Goal: Information Seeking & Learning: Learn about a topic

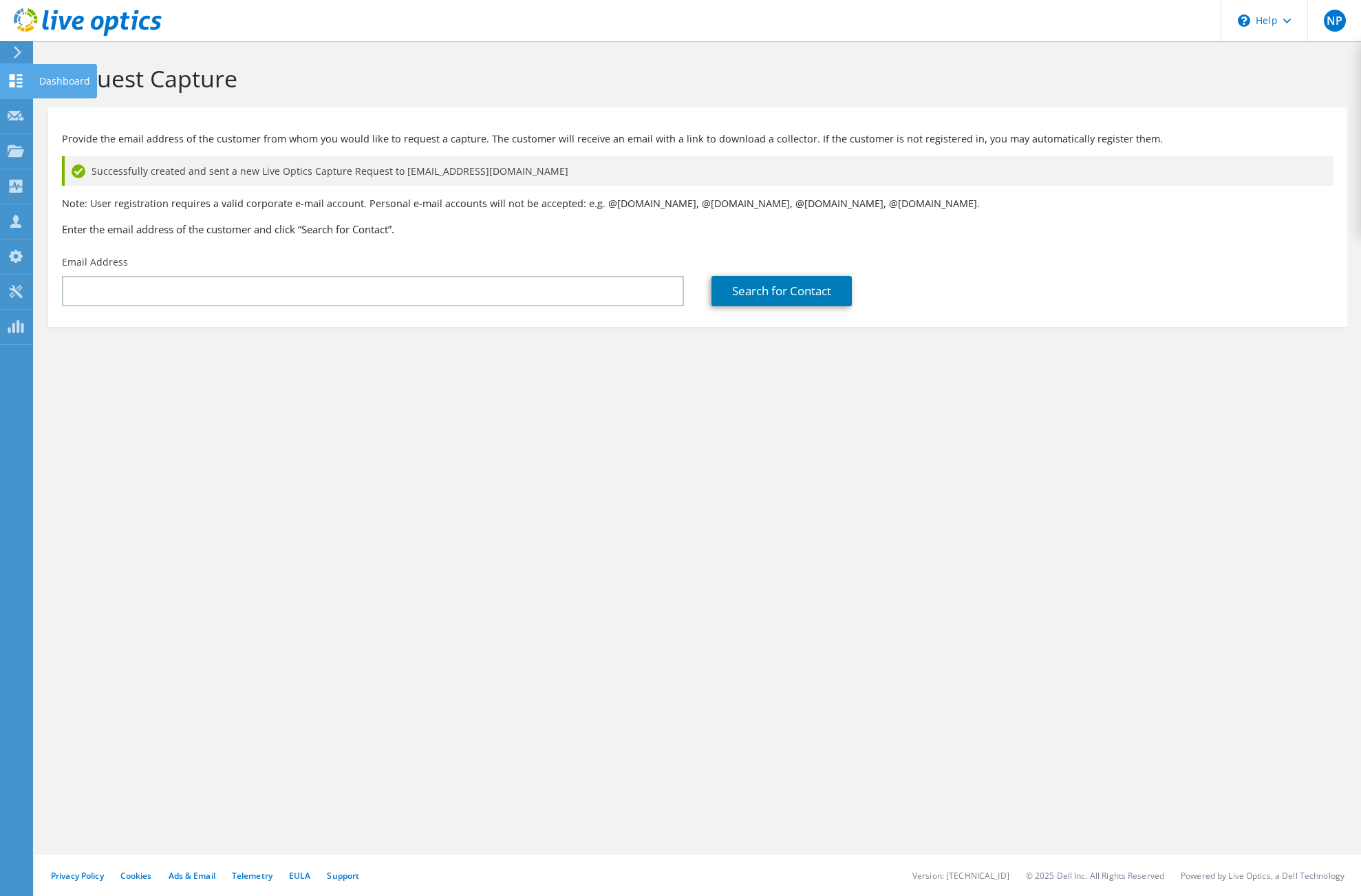
click at [21, 82] on use at bounding box center [16, 81] width 13 height 13
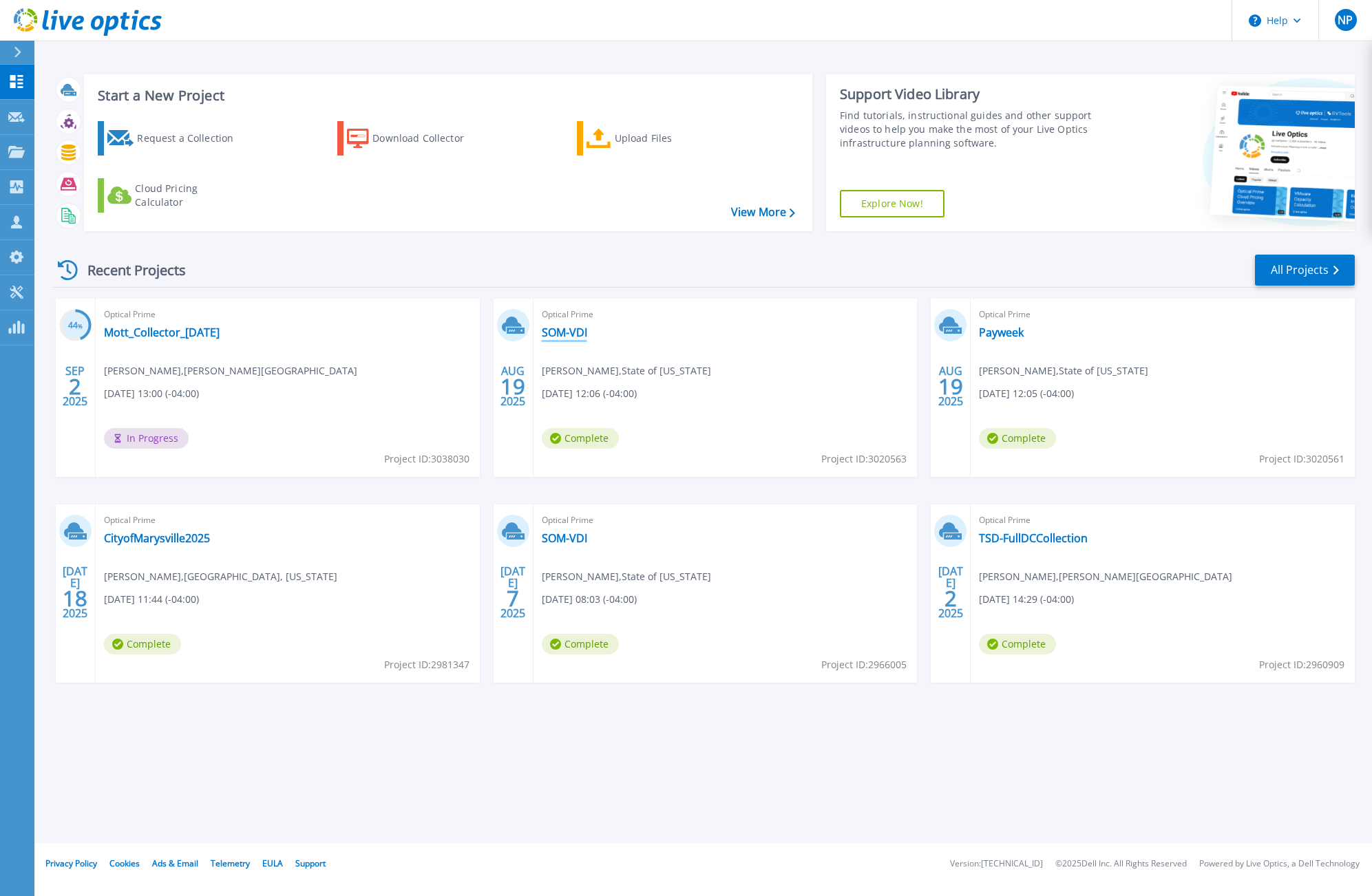
click at [563, 333] on link "SOM-VDI" at bounding box center [564, 332] width 45 height 14
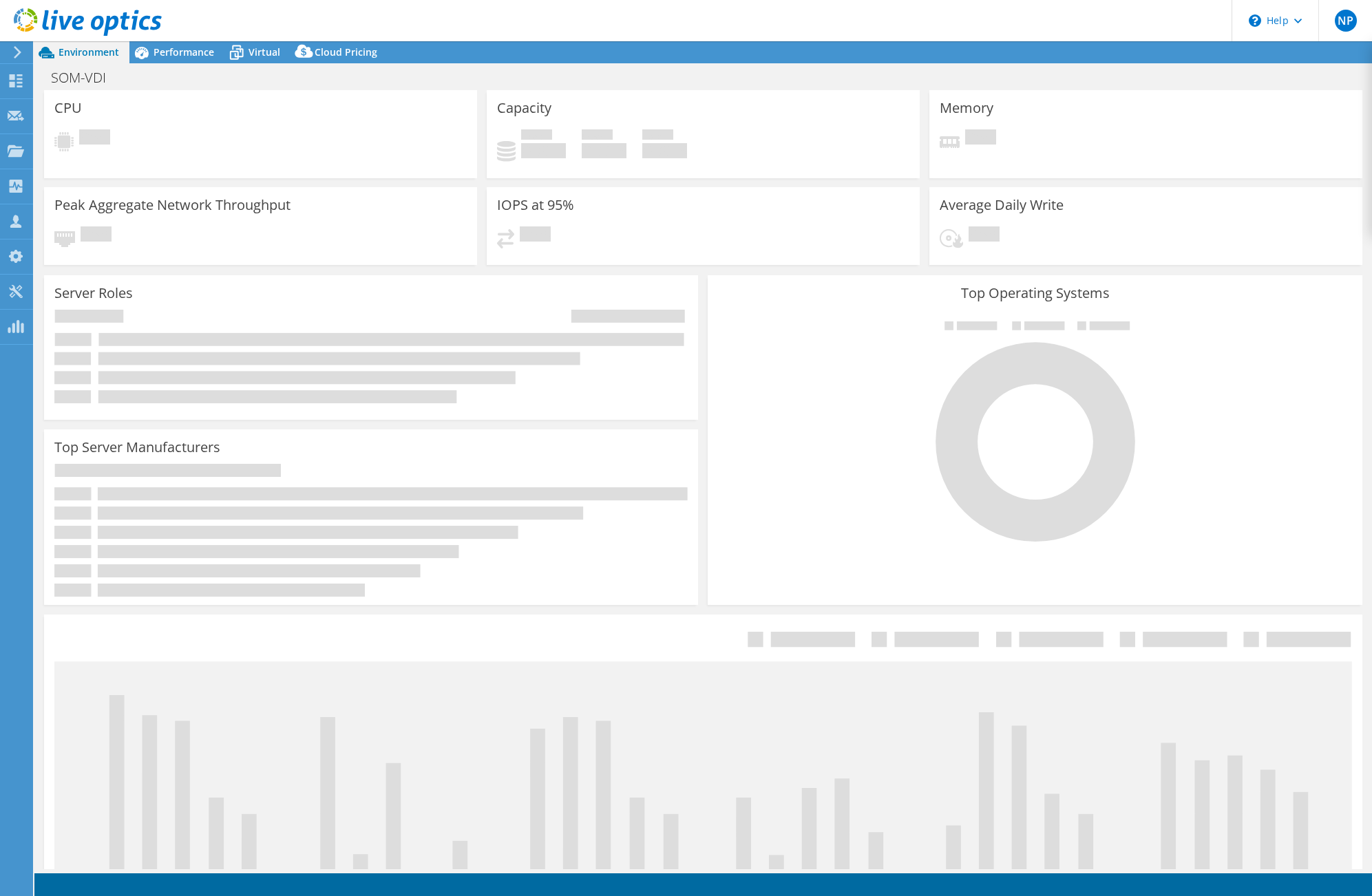
select select "USD"
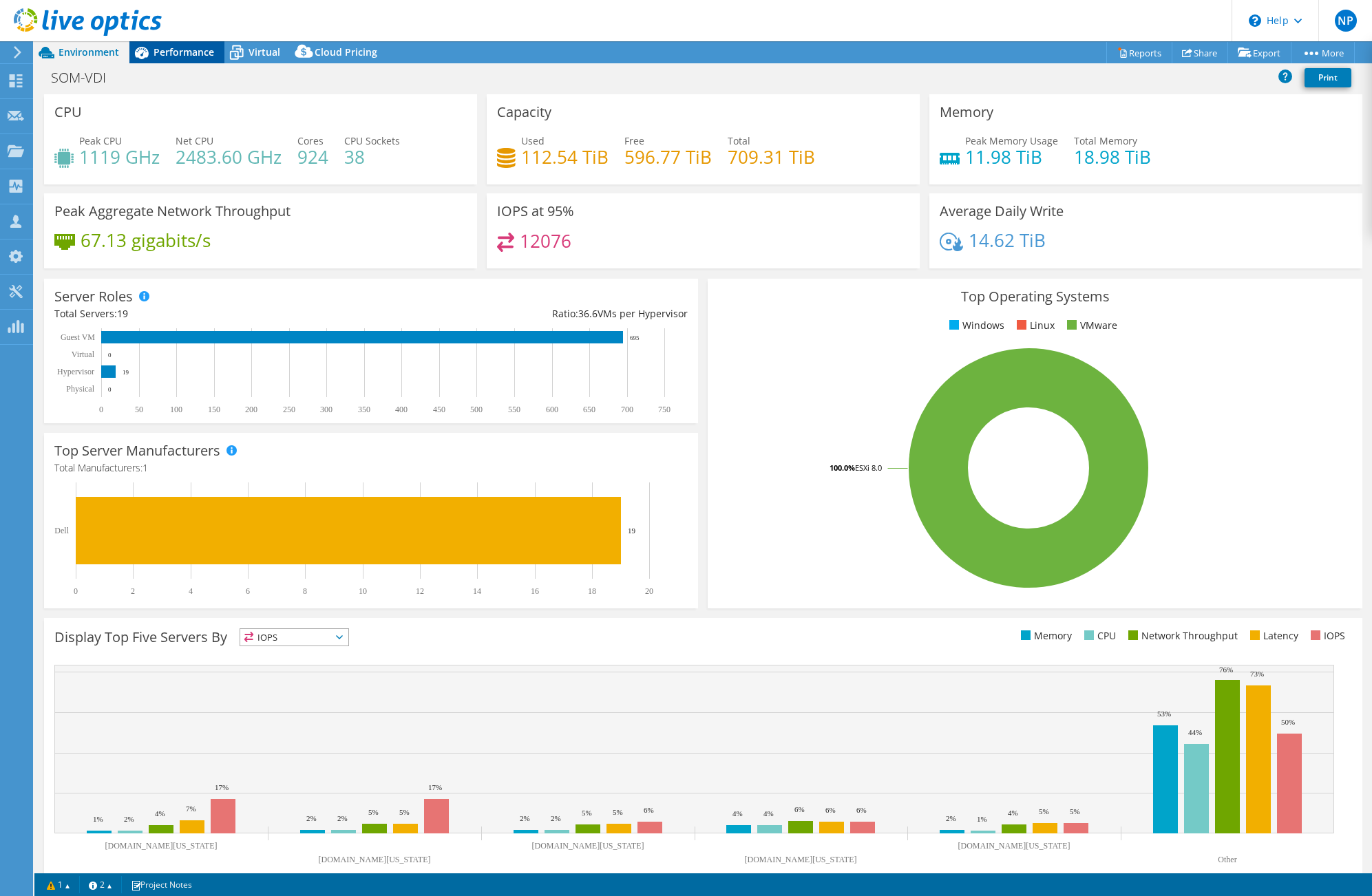
click at [173, 56] on span "Performance" at bounding box center [184, 52] width 60 height 13
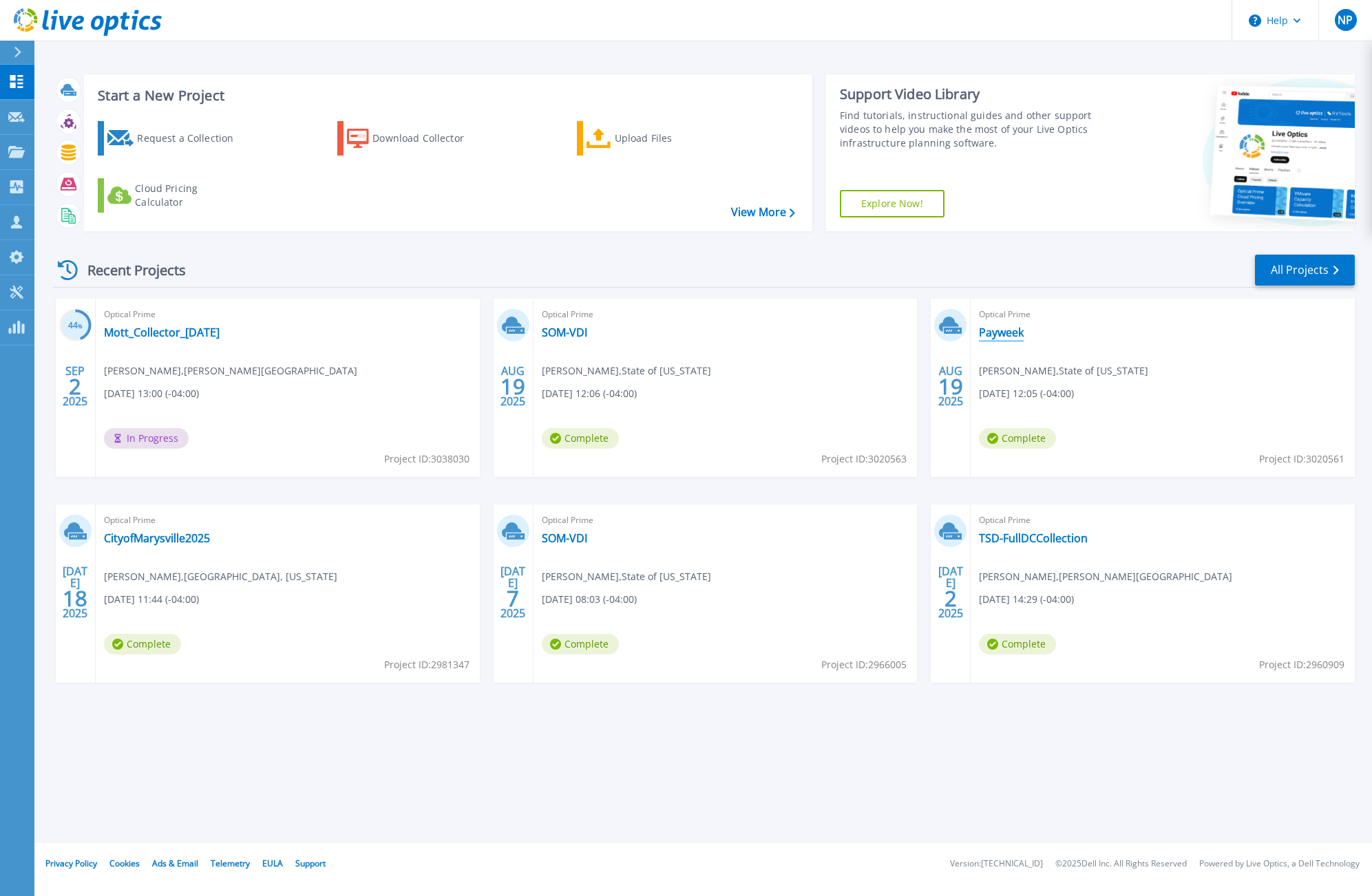
click at [1013, 339] on link "Payweek" at bounding box center [1001, 332] width 45 height 14
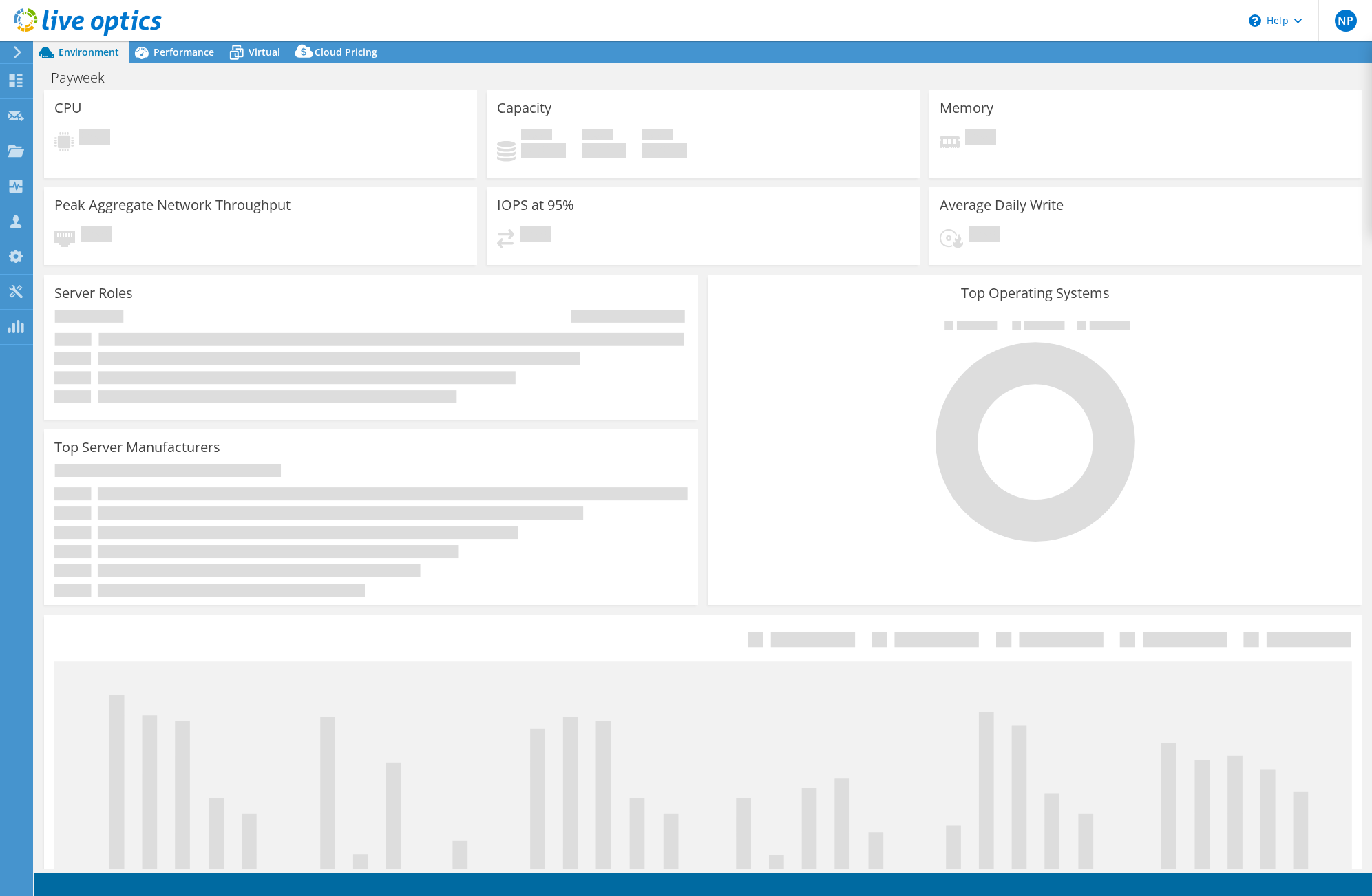
select select "USD"
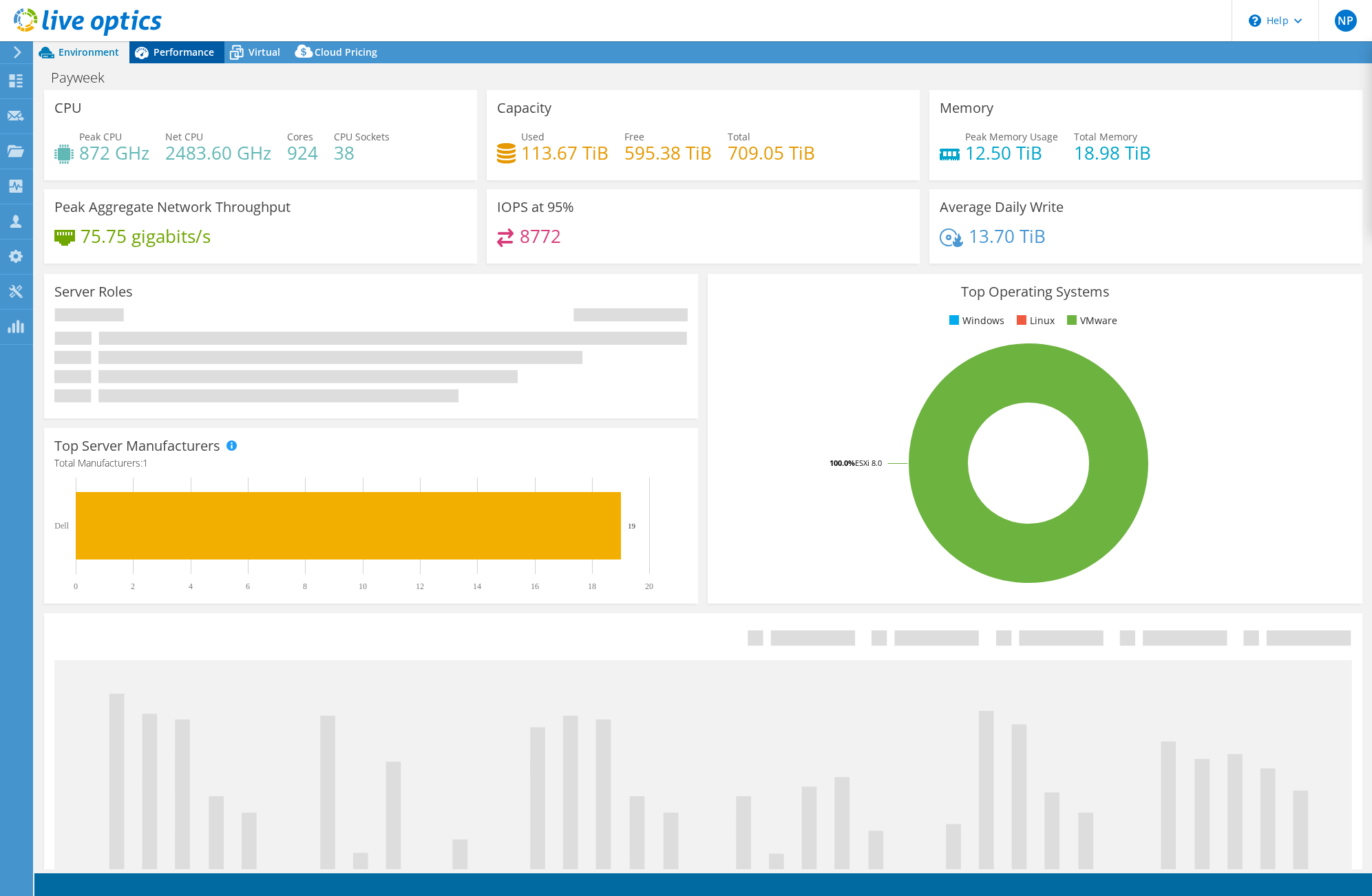
click at [193, 56] on span "Performance" at bounding box center [184, 52] width 60 height 13
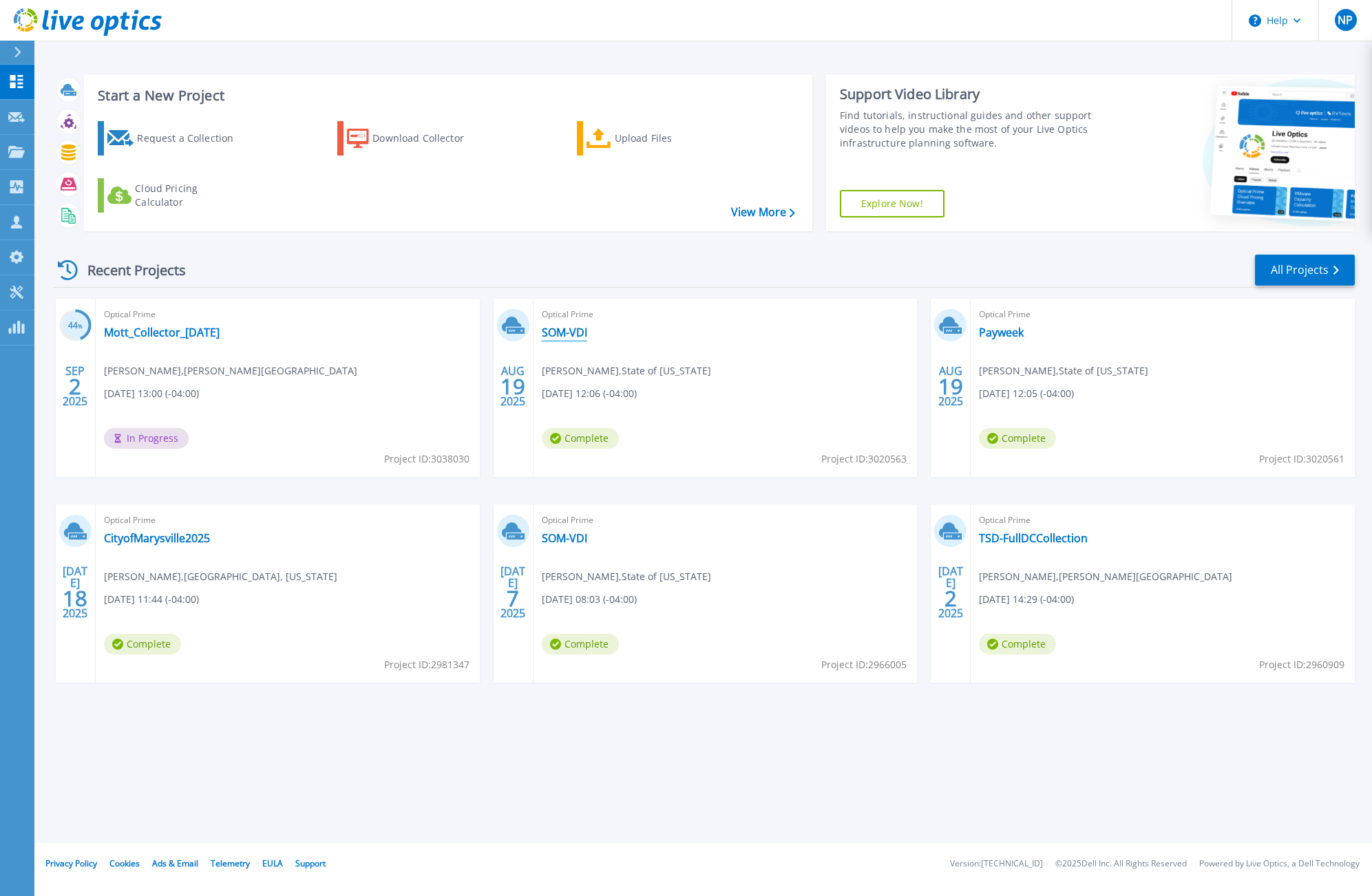
click at [554, 327] on link "SOM-VDI" at bounding box center [564, 332] width 45 height 14
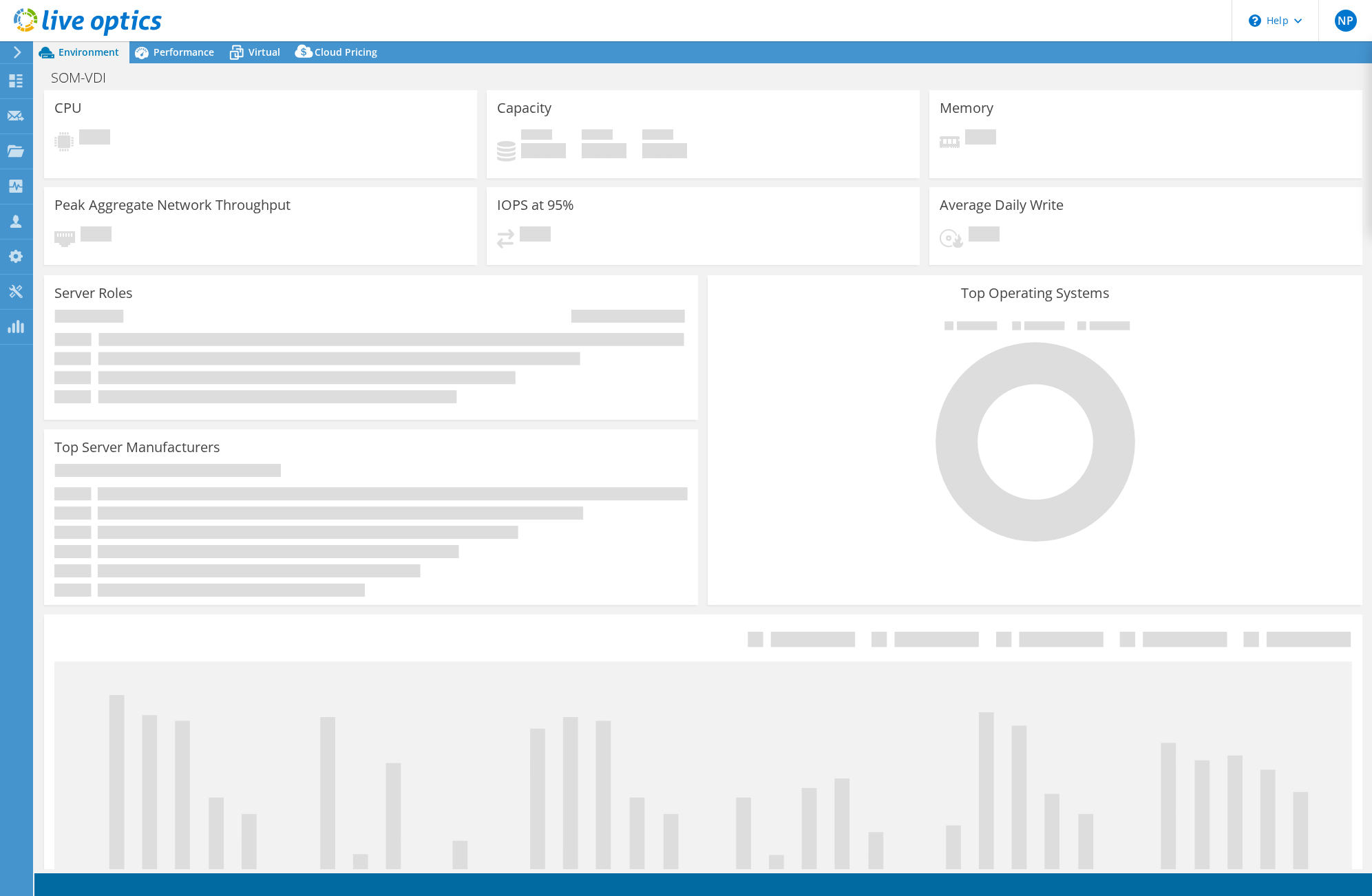
select select "USD"
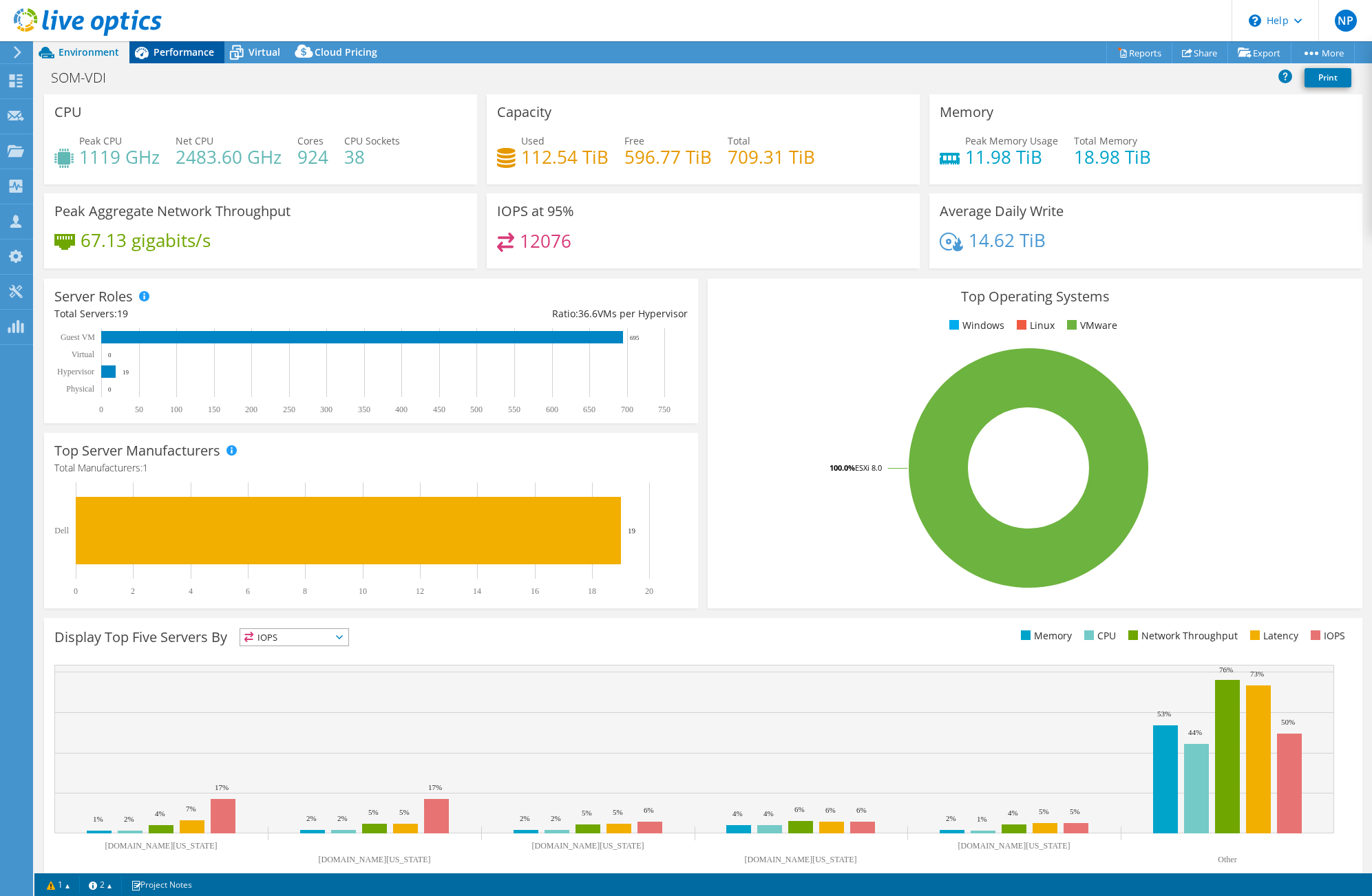
drag, startPoint x: 181, startPoint y: 40, endPoint x: 170, endPoint y: 49, distance: 14.2
click at [177, 42] on div "NP Channel Partner [PERSON_NAME] [EMAIL_ADDRESS][DOMAIN_NAME] People Driven Tec…" at bounding box center [686, 448] width 1372 height 896
click at [170, 50] on span "Performance" at bounding box center [184, 52] width 60 height 13
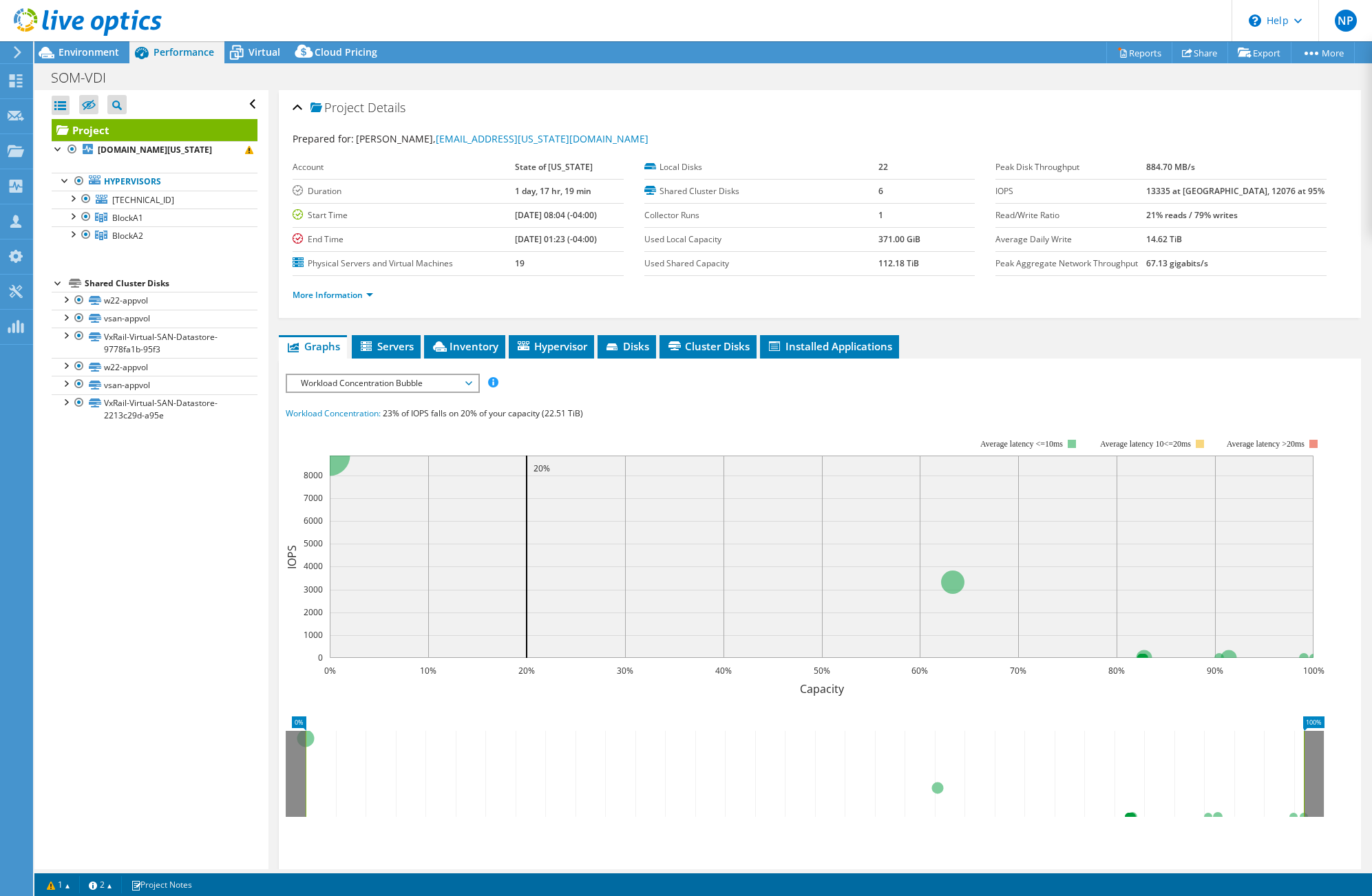
click at [162, 589] on div "Open All Close All Hide Excluded Nodes Project Tree Filter" at bounding box center [152, 479] width 234 height 778
click at [251, 52] on span "Virtual" at bounding box center [265, 52] width 32 height 13
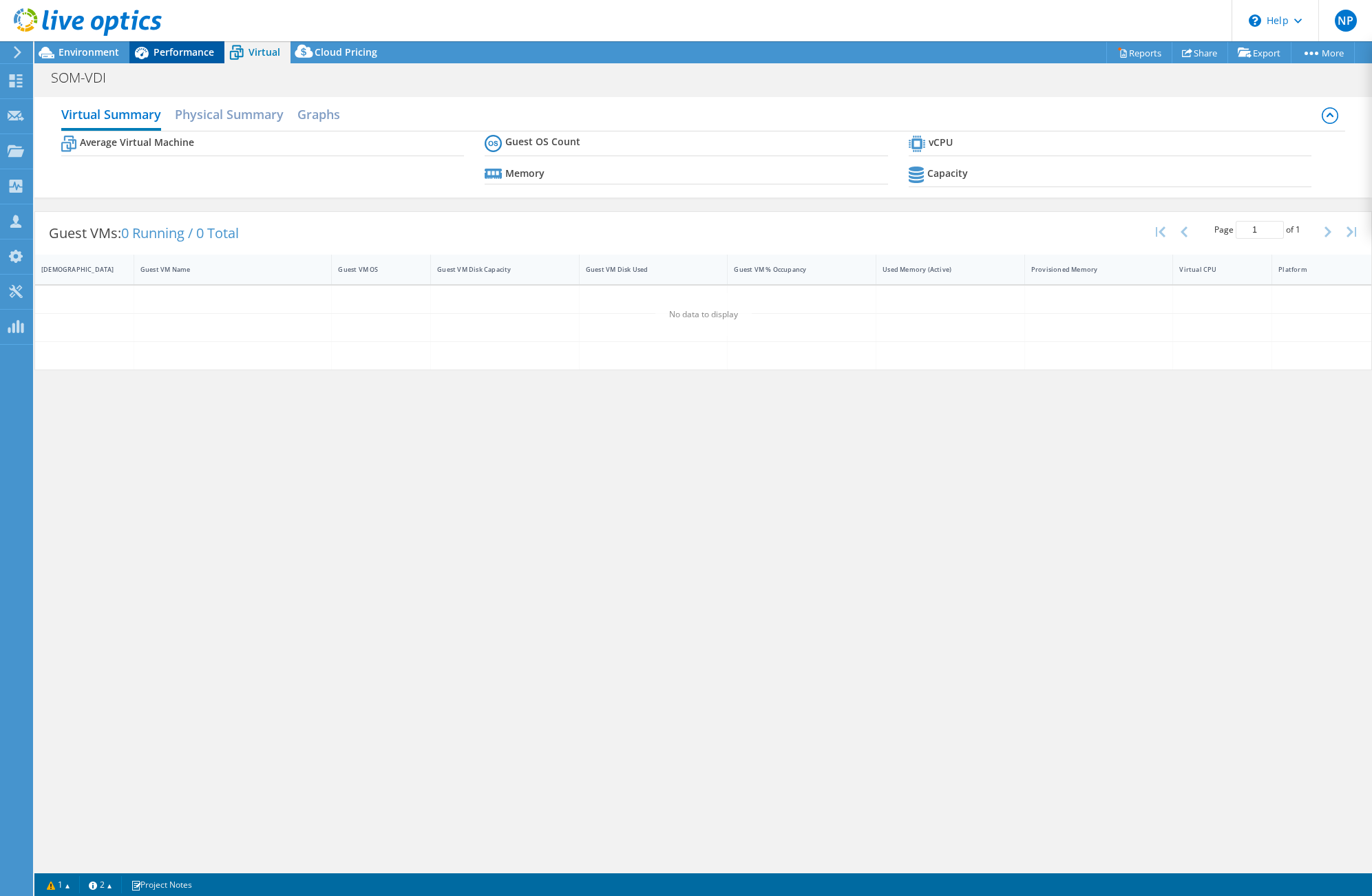
click at [170, 49] on span "Performance" at bounding box center [184, 52] width 60 height 13
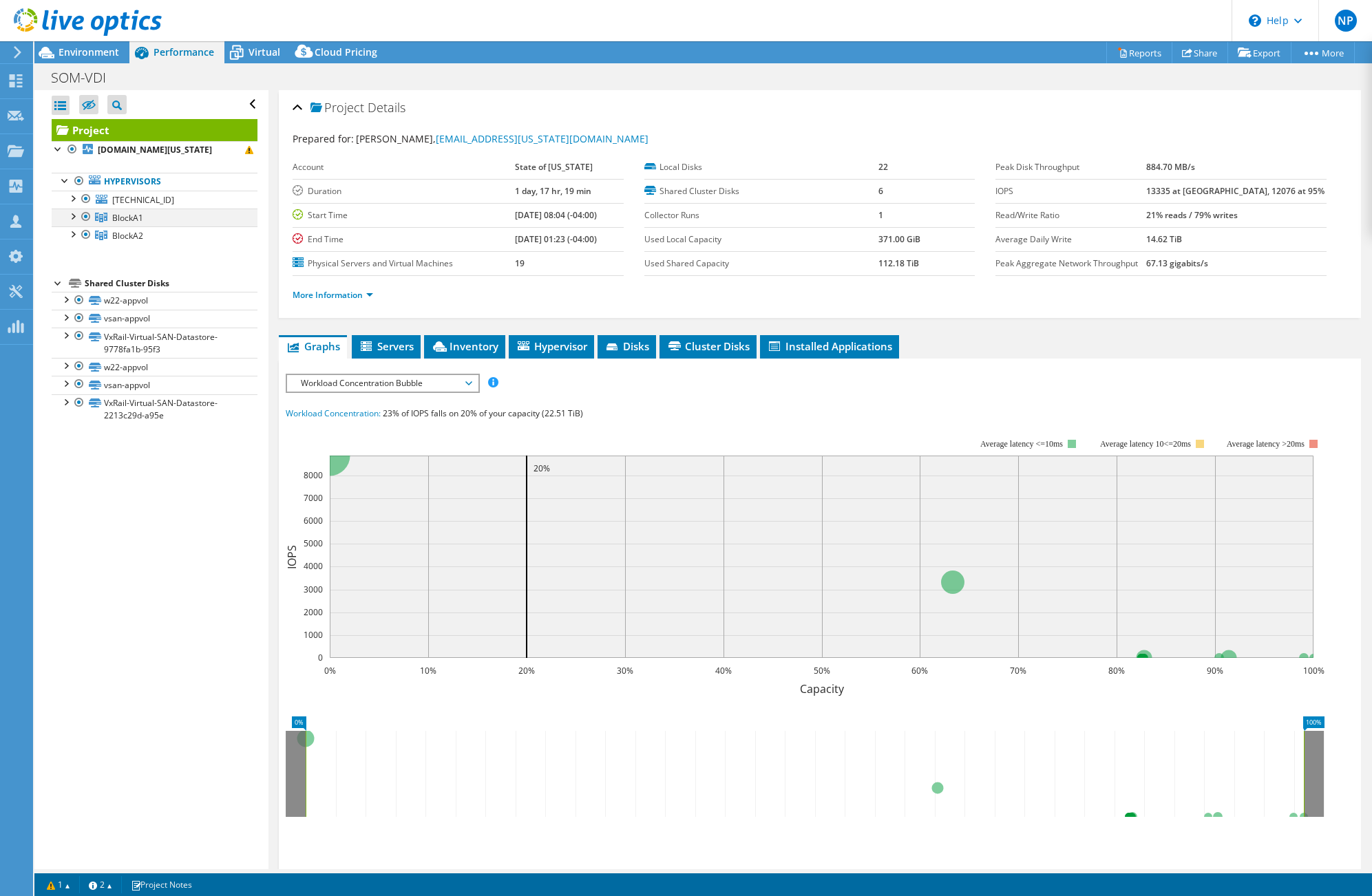
click at [73, 217] on div at bounding box center [72, 215] width 14 height 14
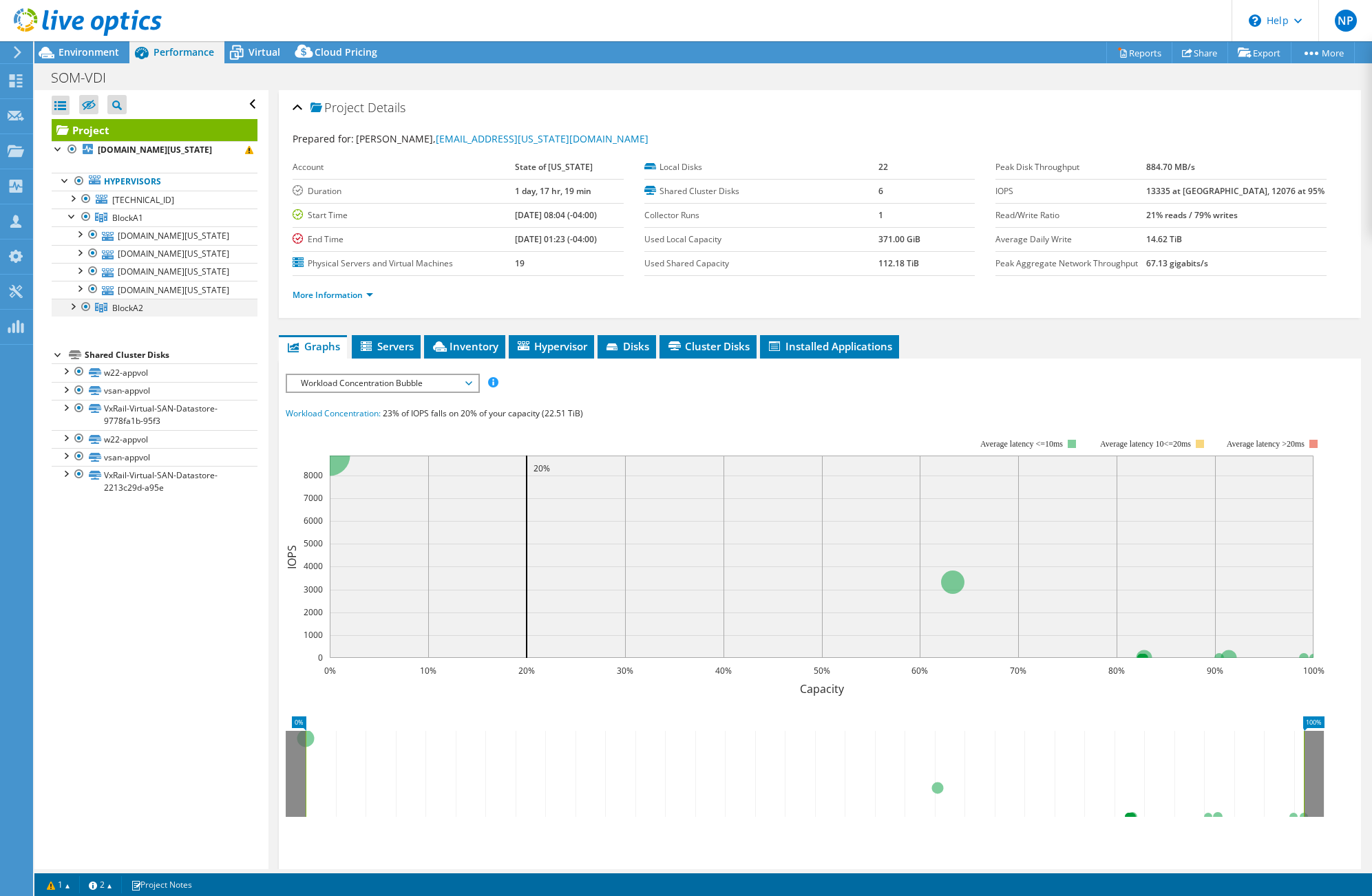
click at [75, 308] on div at bounding box center [72, 305] width 14 height 14
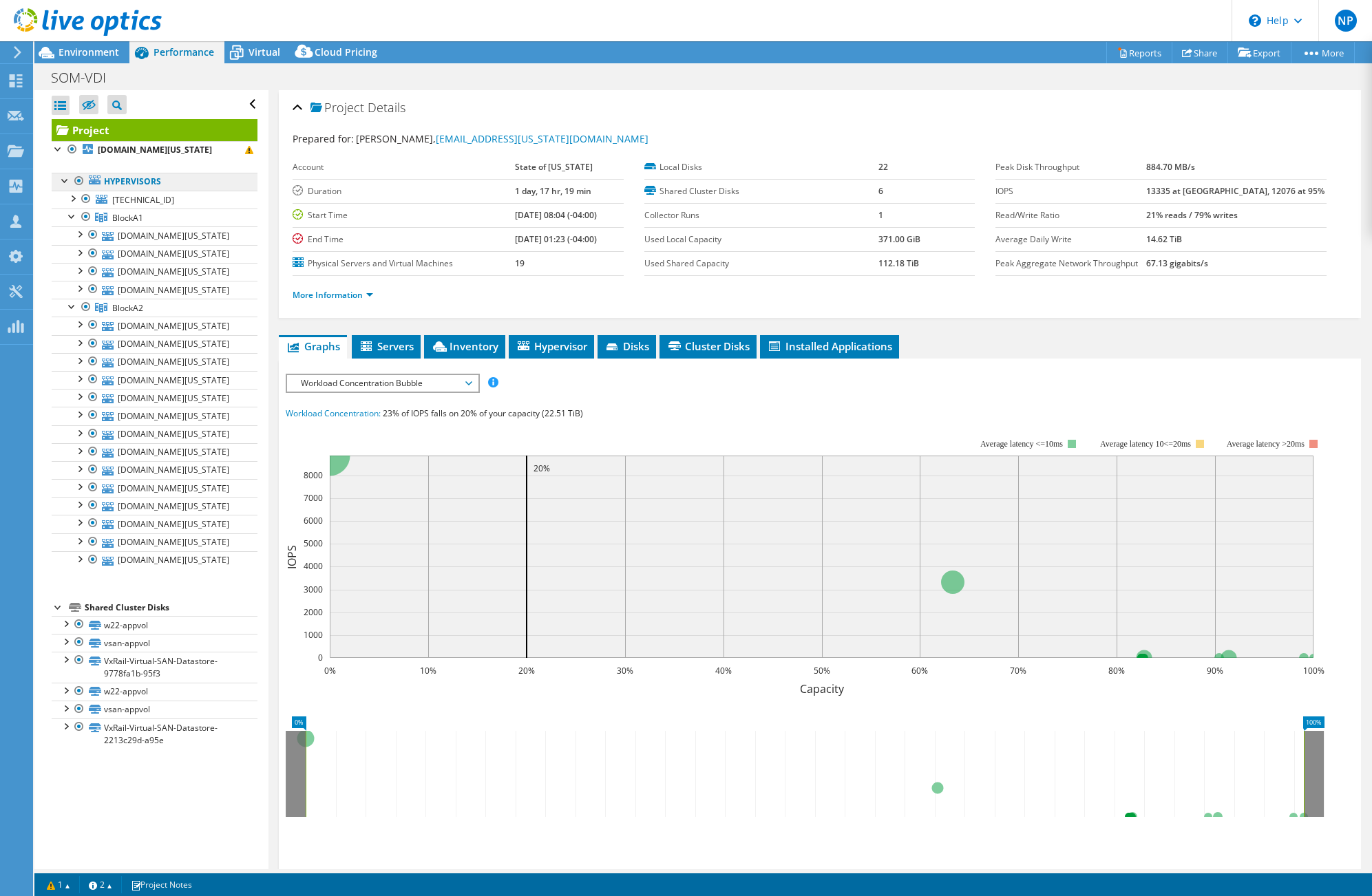
click at [158, 173] on link "Hypervisors" at bounding box center [154, 181] width 206 height 18
click at [344, 349] on li "Graphs" at bounding box center [313, 346] width 68 height 24
click at [393, 349] on span "Servers" at bounding box center [386, 345] width 55 height 14
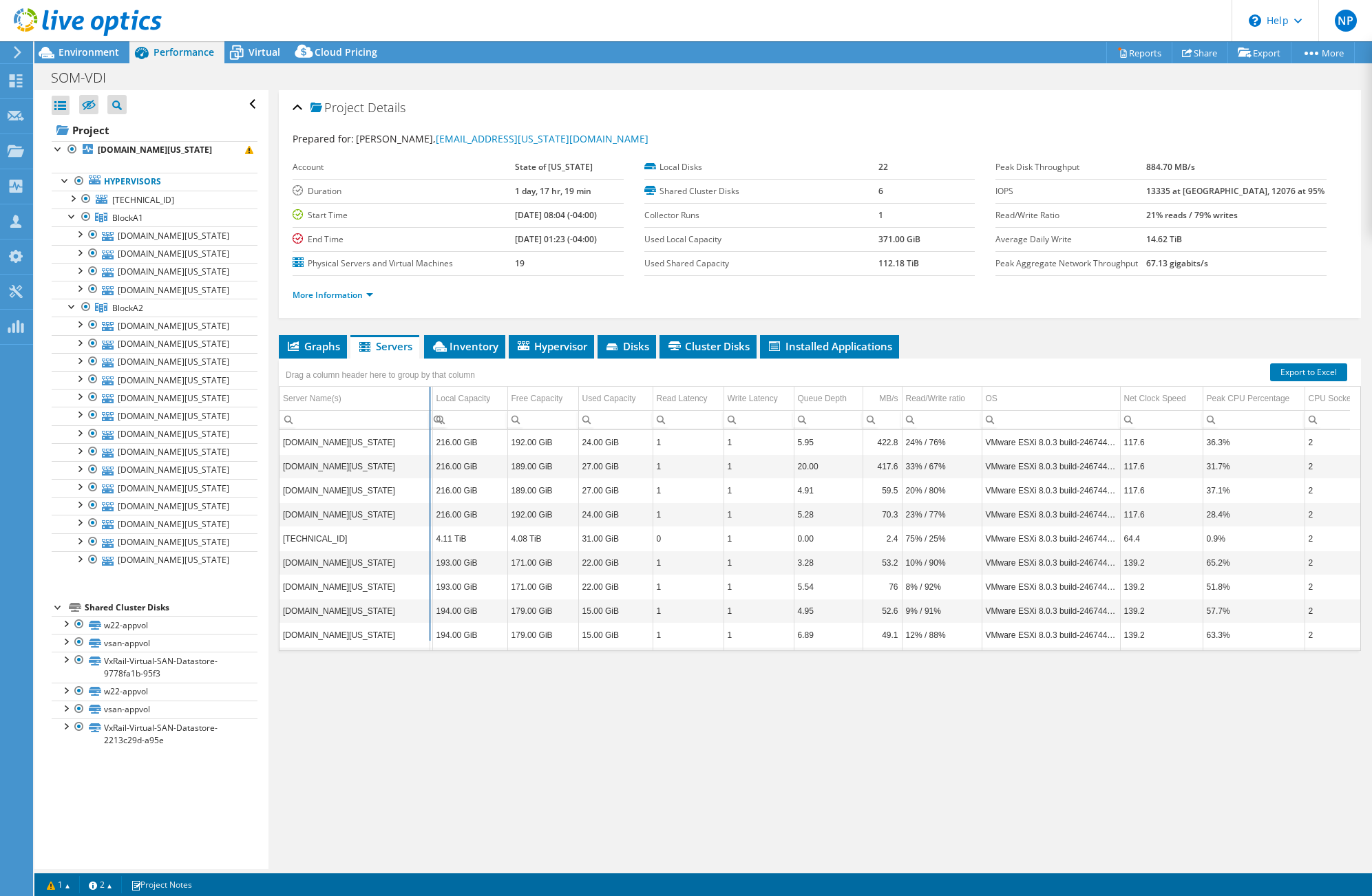
drag, startPoint x: 391, startPoint y: 400, endPoint x: 429, endPoint y: 400, distance: 38.0
click at [429, 400] on div "Drag a column header here to group by that column Server Name(s) IOPS Local Cap…" at bounding box center [819, 504] width 1082 height 293
click at [1266, 50] on link "Export" at bounding box center [1259, 53] width 64 height 22
click at [1205, 55] on link "Share" at bounding box center [1200, 53] width 56 height 22
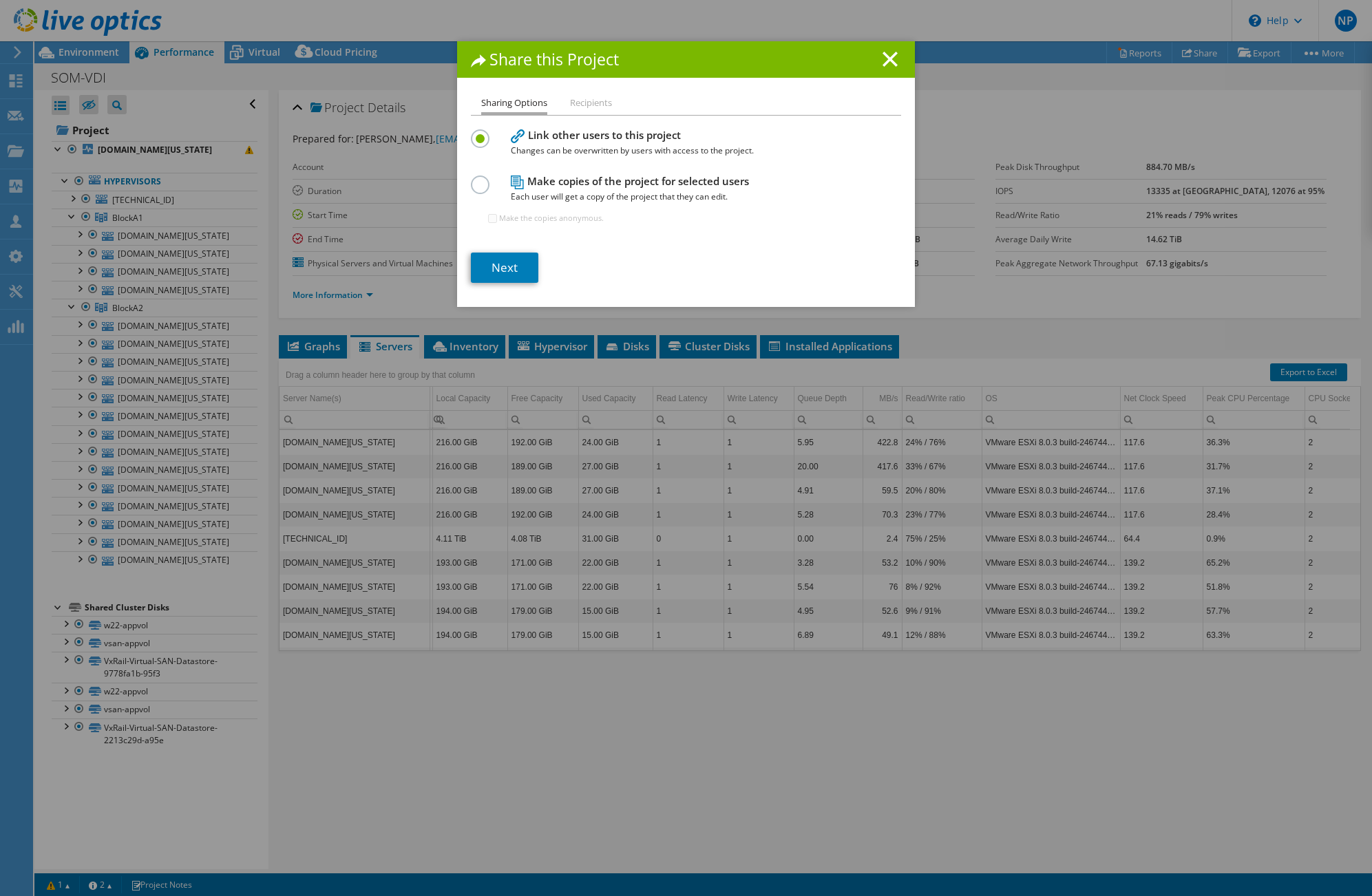
click at [869, 64] on h1 "Share this Project" at bounding box center [686, 59] width 430 height 16
click at [882, 62] on icon at bounding box center [890, 59] width 15 height 15
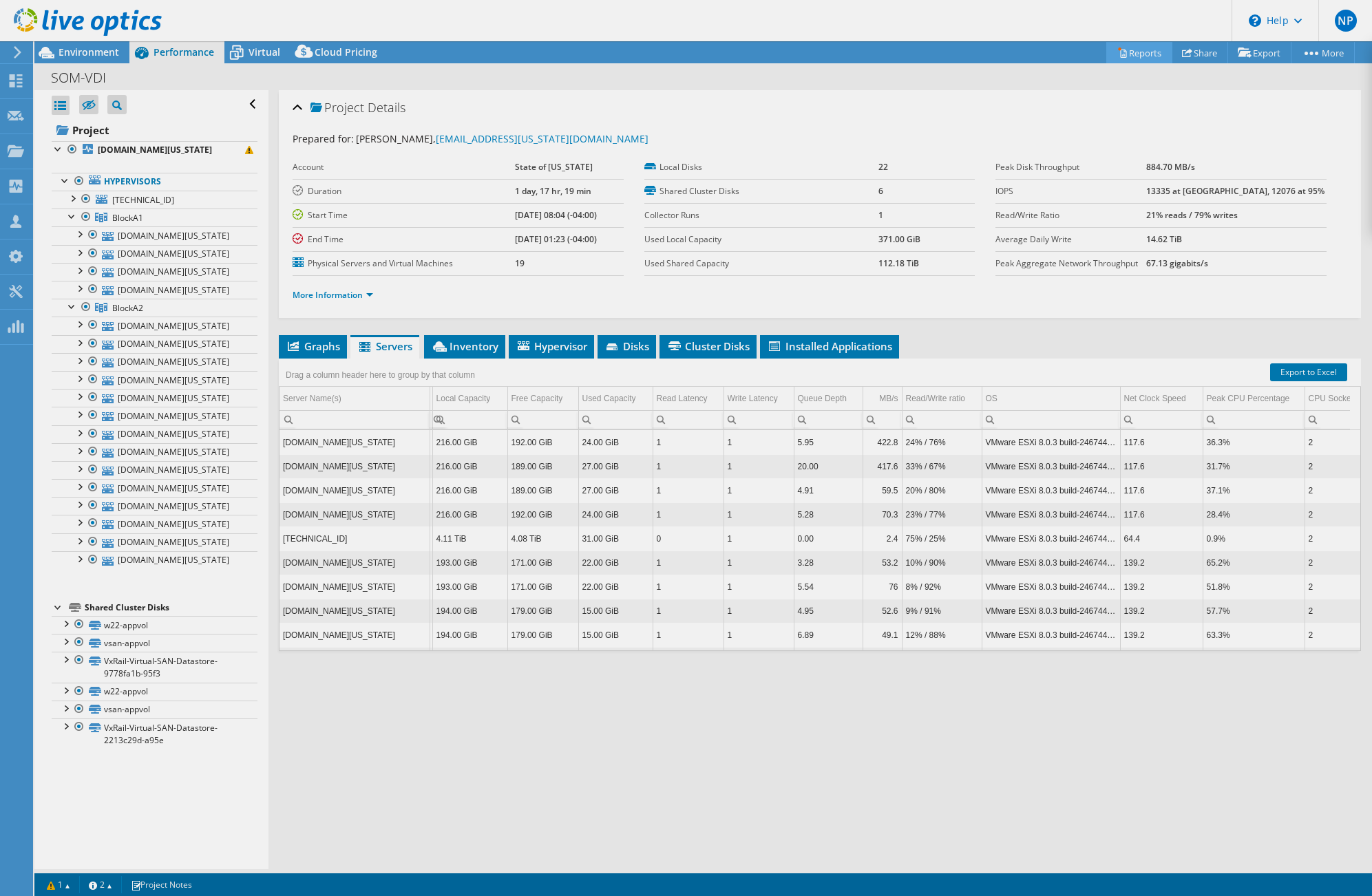
click at [1117, 54] on icon at bounding box center [1122, 52] width 10 height 10
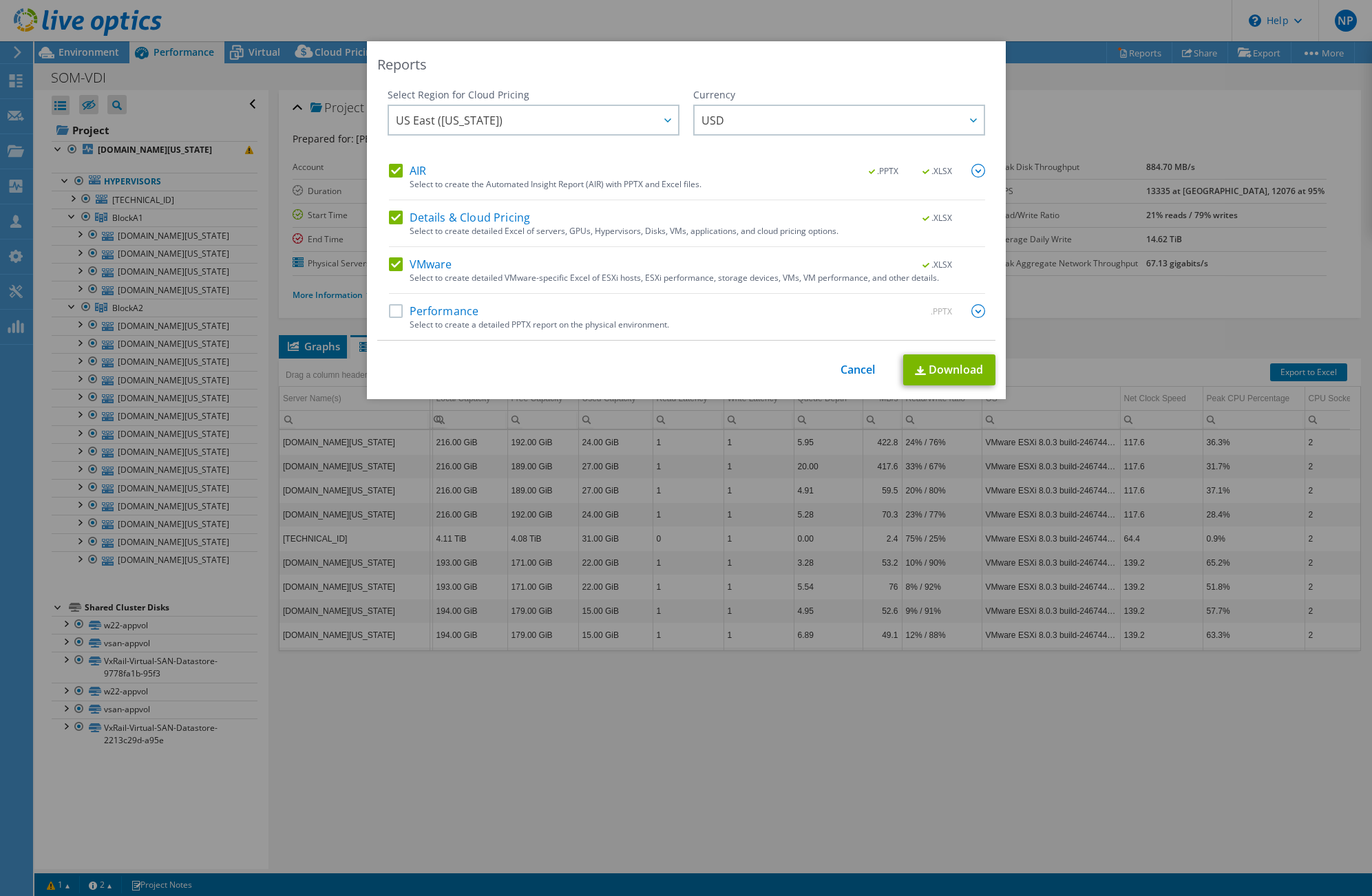
click at [411, 312] on label "Performance" at bounding box center [434, 311] width 90 height 14
click at [0, 0] on input "Performance" at bounding box center [0, 0] width 0 height 0
click at [937, 379] on link "Download" at bounding box center [949, 369] width 92 height 31
click at [1076, 29] on div "Reports Select Region for Cloud Pricing Asia Pacific ([GEOGRAPHIC_DATA]) [GEOGR…" at bounding box center [686, 448] width 1372 height 896
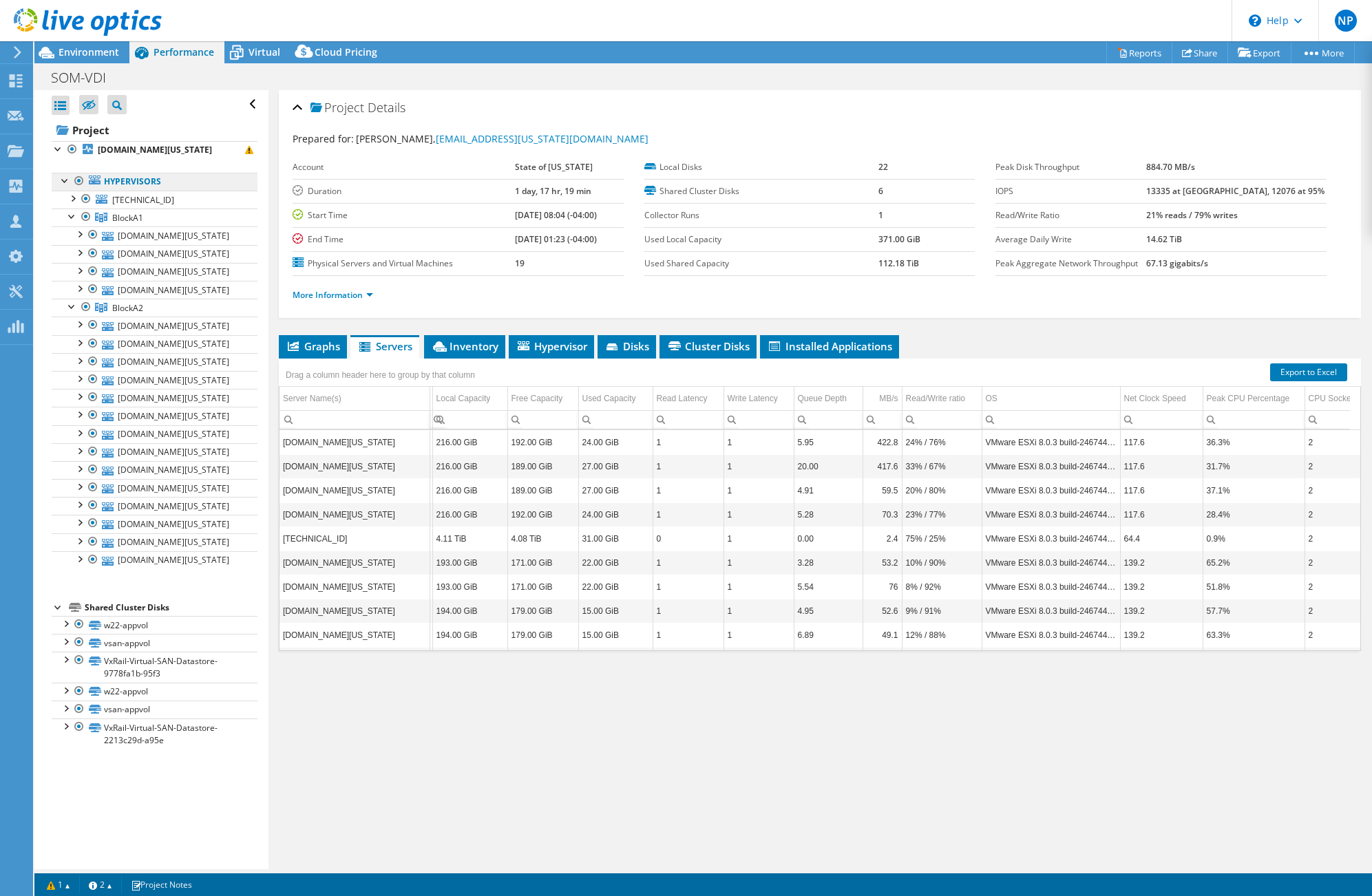
click at [155, 181] on link "Hypervisors" at bounding box center [154, 181] width 206 height 18
click at [175, 148] on b "[DOMAIN_NAME][US_STATE]" at bounding box center [154, 150] width 114 height 11
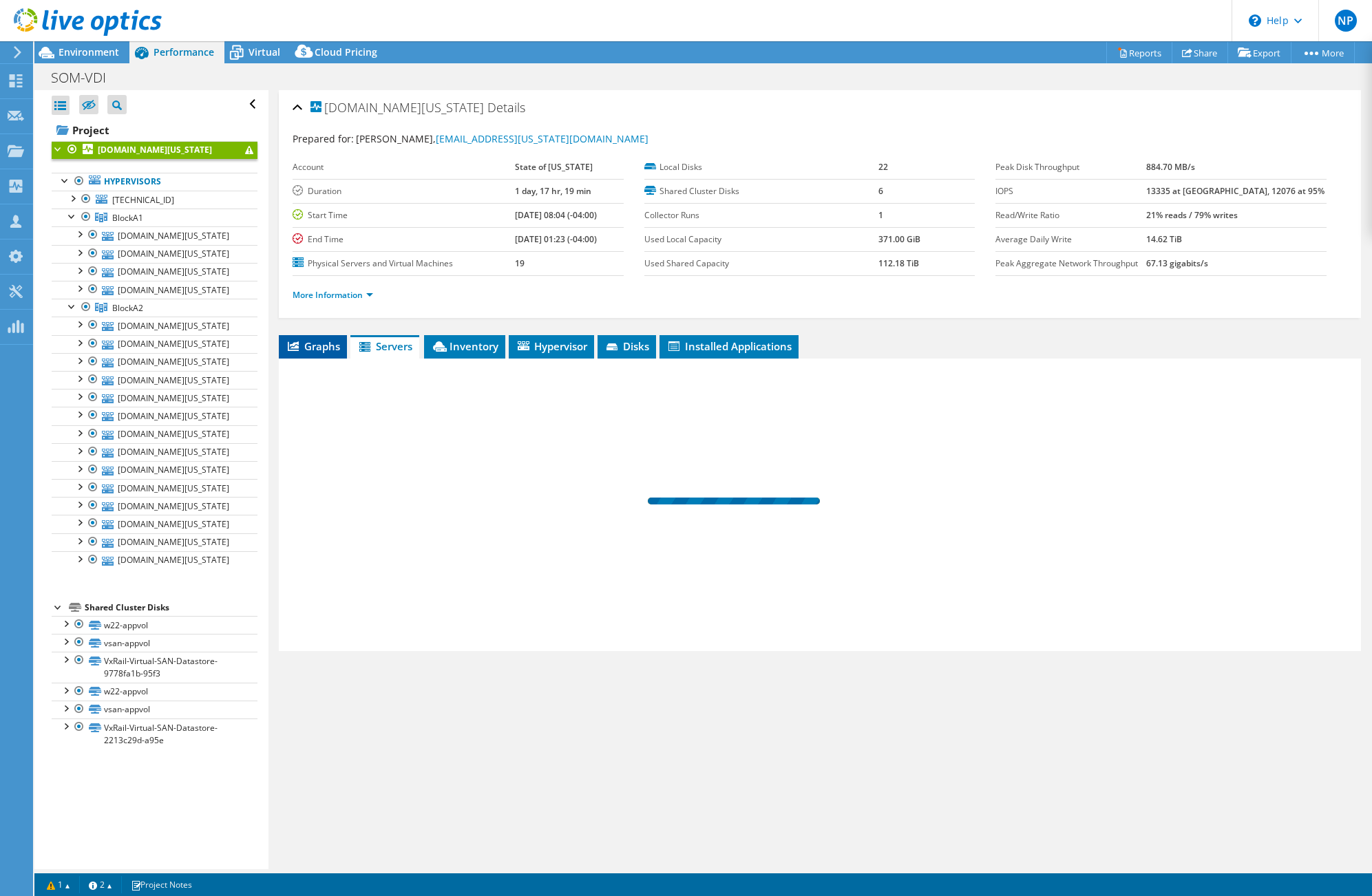
click at [314, 347] on span "Graphs" at bounding box center [313, 345] width 55 height 14
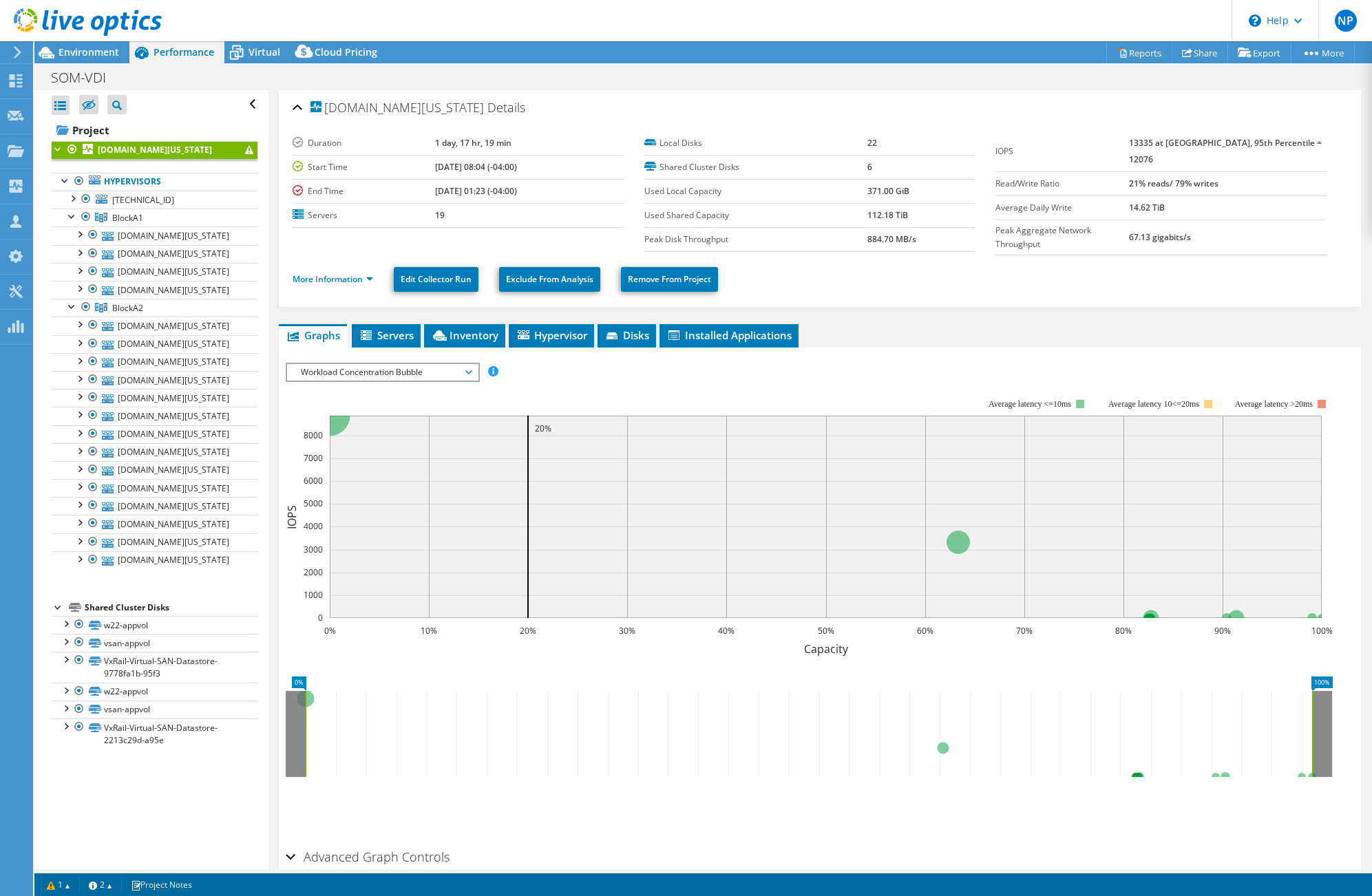
click at [363, 370] on span "Workload Concentration Bubble" at bounding box center [382, 373] width 177 height 17
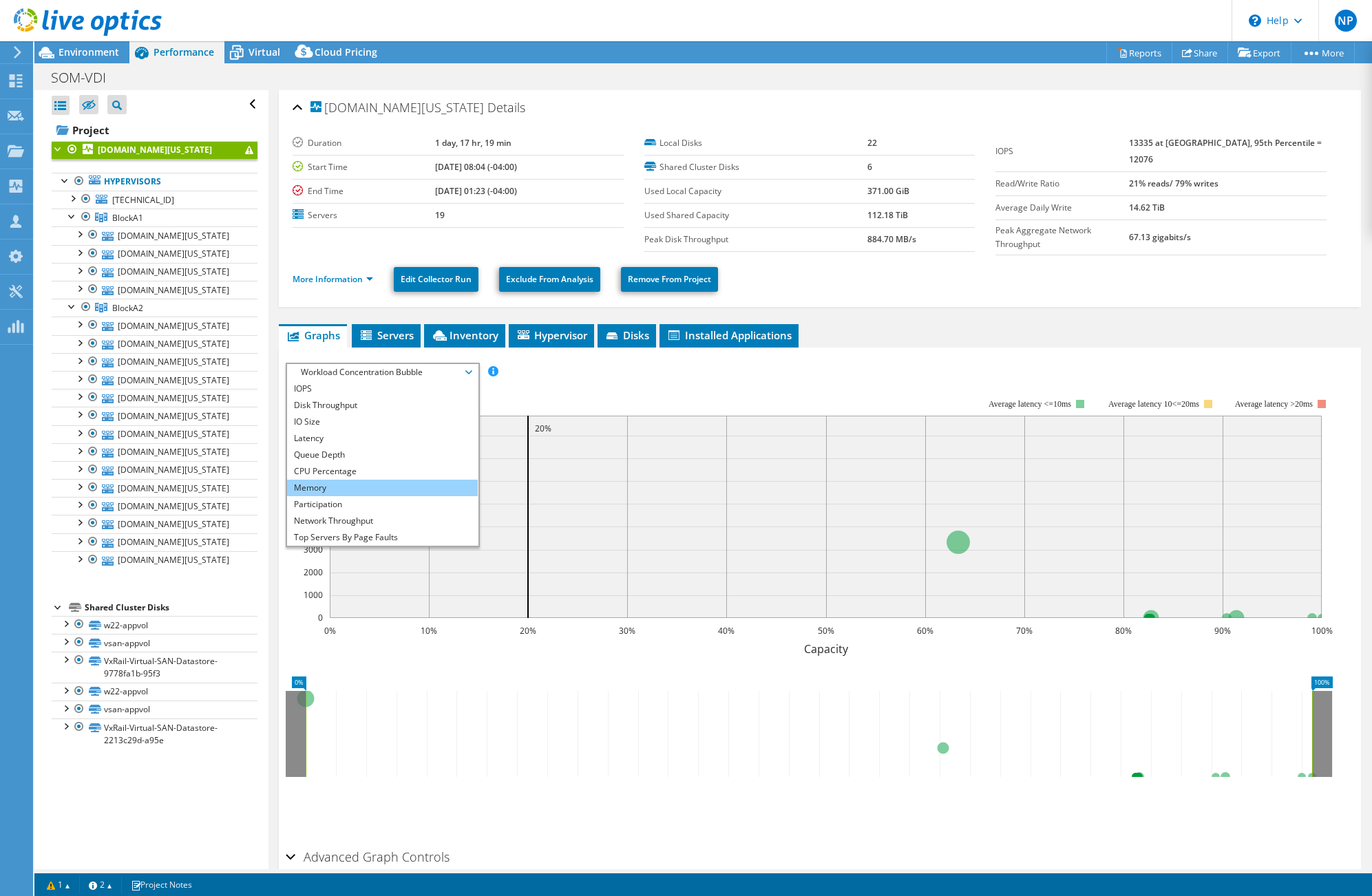
click at [336, 480] on li "Memory" at bounding box center [382, 488] width 190 height 17
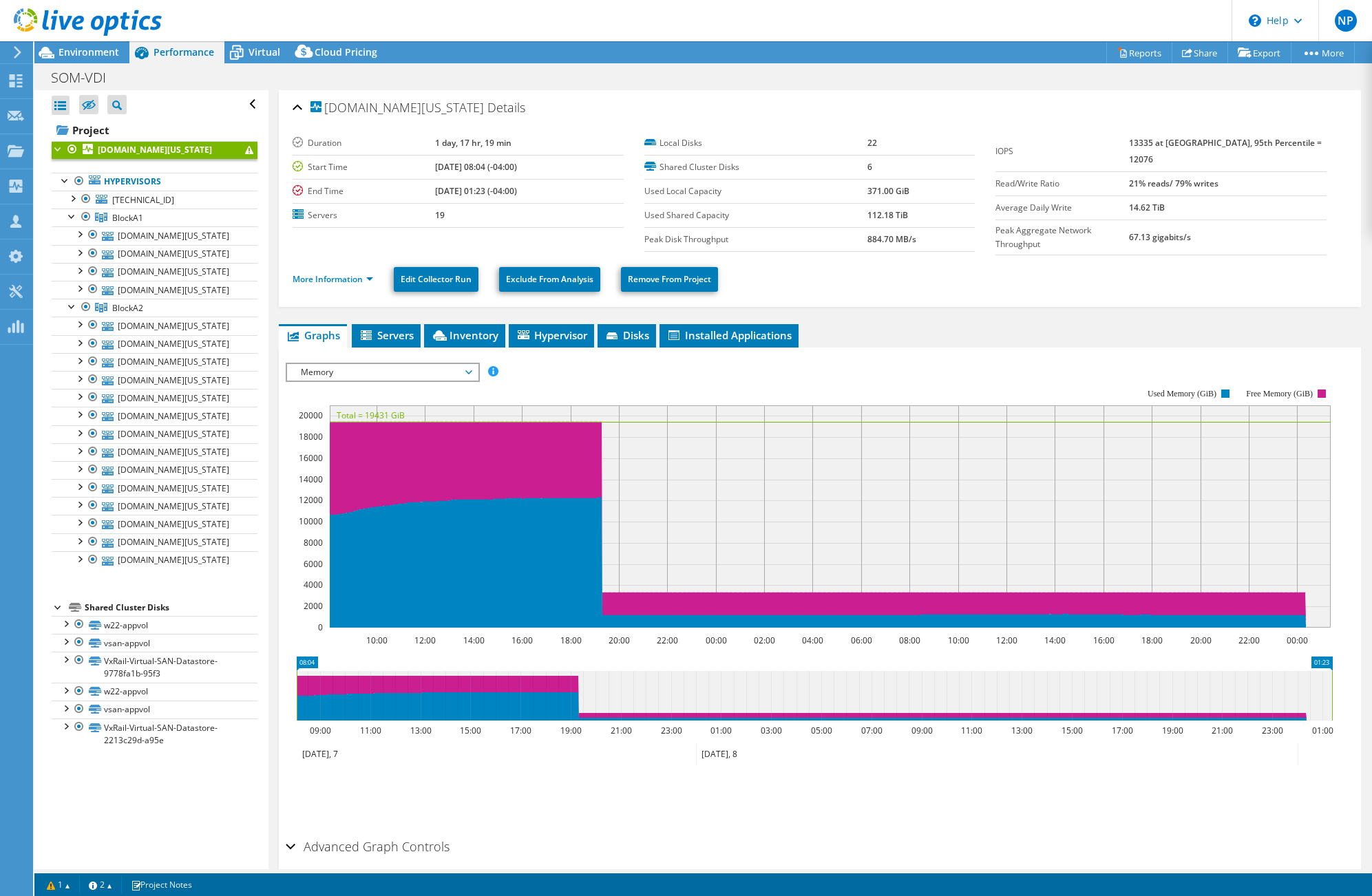
click at [436, 368] on span "Memory" at bounding box center [382, 373] width 177 height 17
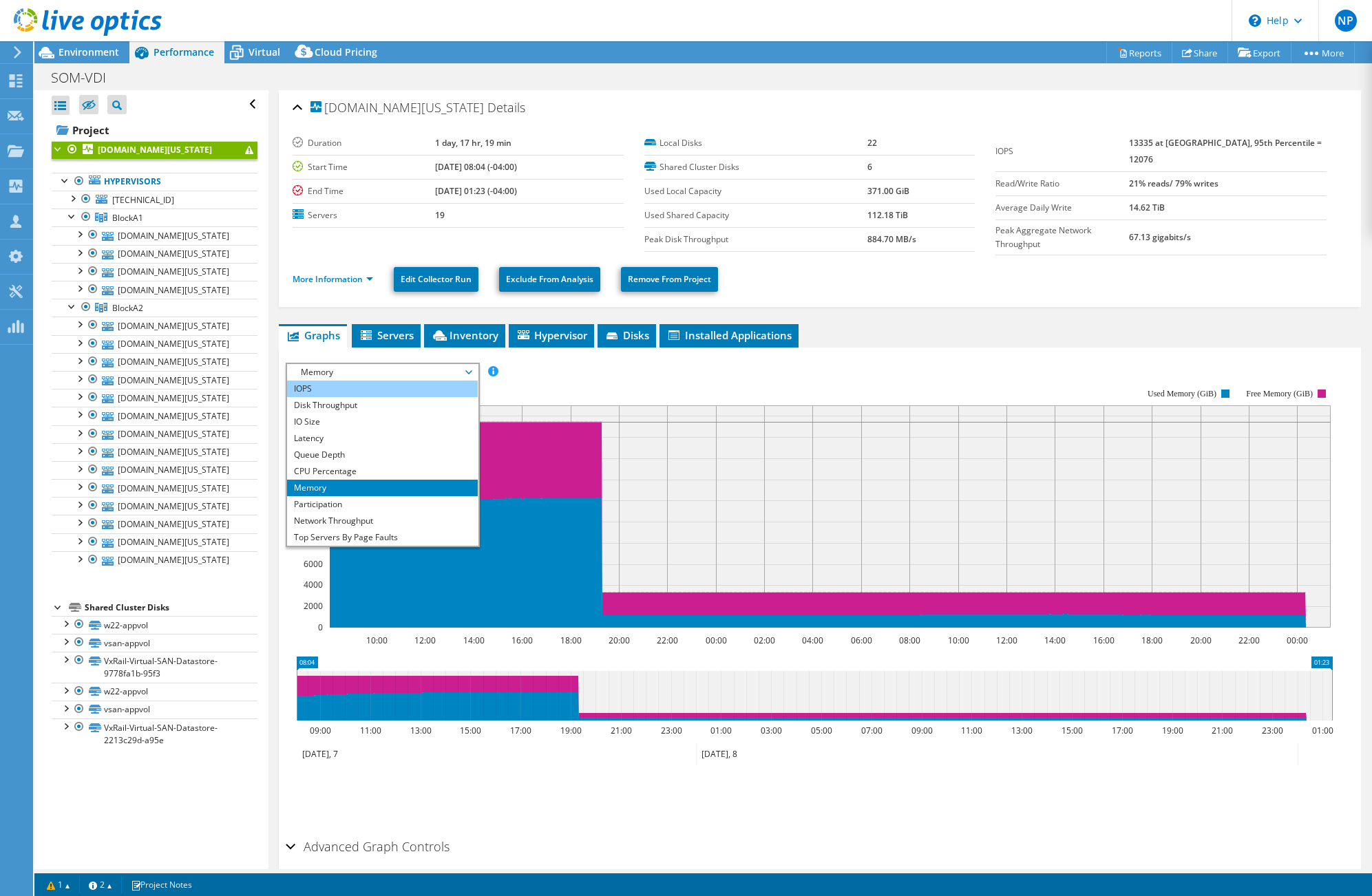
click at [347, 384] on li "IOPS" at bounding box center [382, 389] width 190 height 17
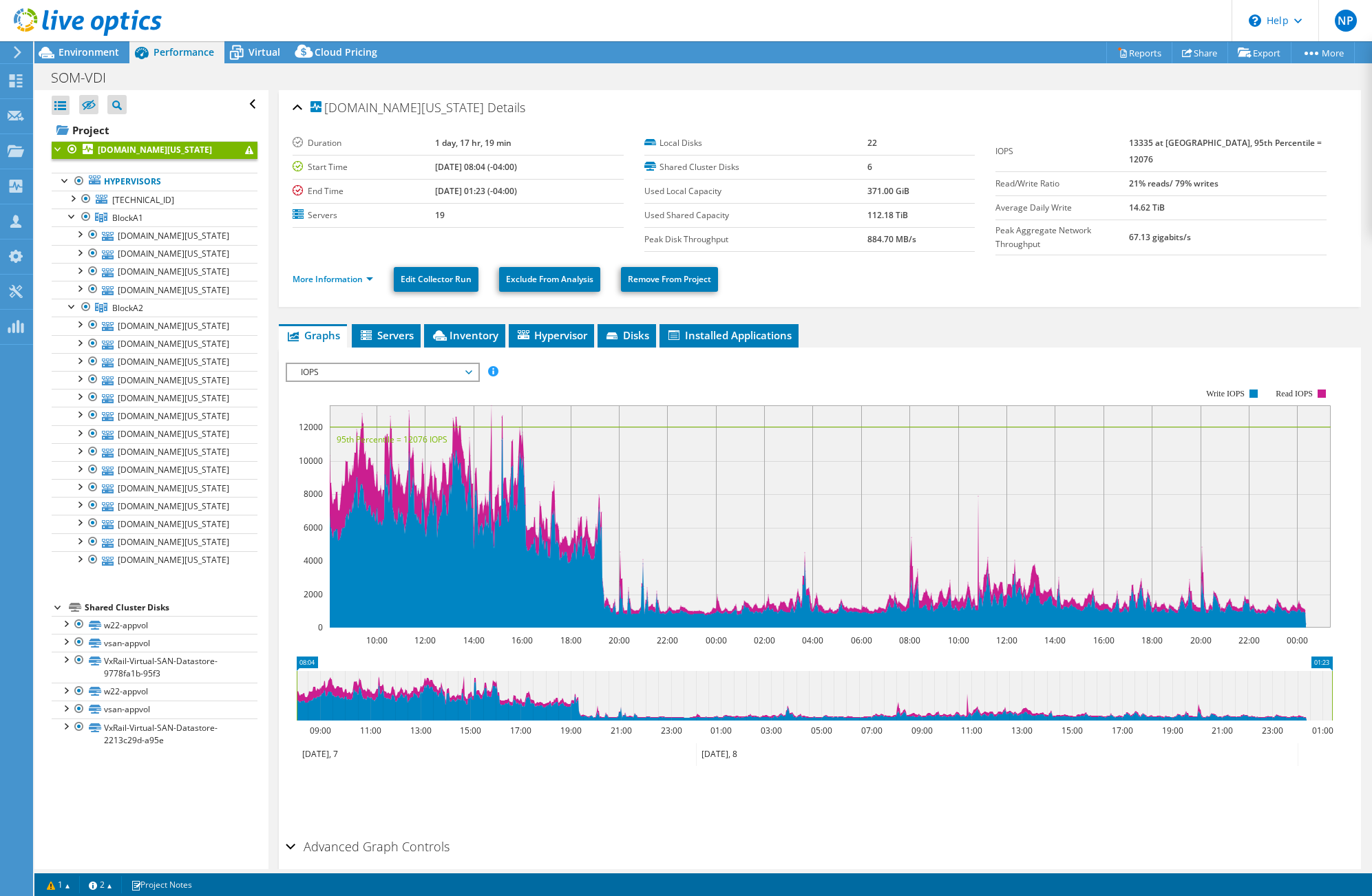
click at [408, 368] on span "IOPS" at bounding box center [382, 373] width 177 height 17
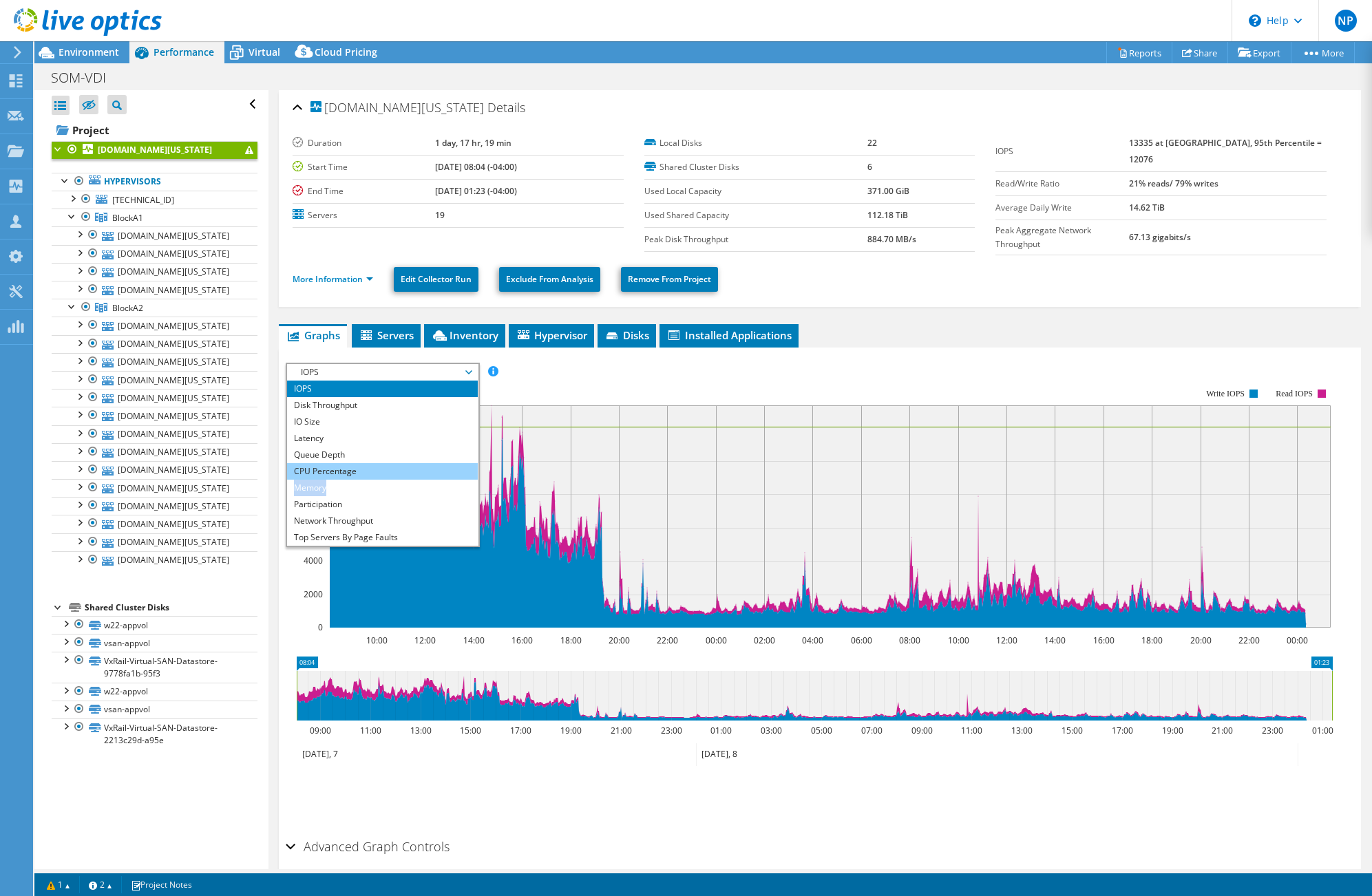
drag, startPoint x: 374, startPoint y: 476, endPoint x: 374, endPoint y: 466, distance: 10.0
click at [374, 466] on ul "IOPS Disk Throughput IO Size Latency Queue Depth CPU Percentage Memory Page Fau…" at bounding box center [382, 462] width 190 height 165
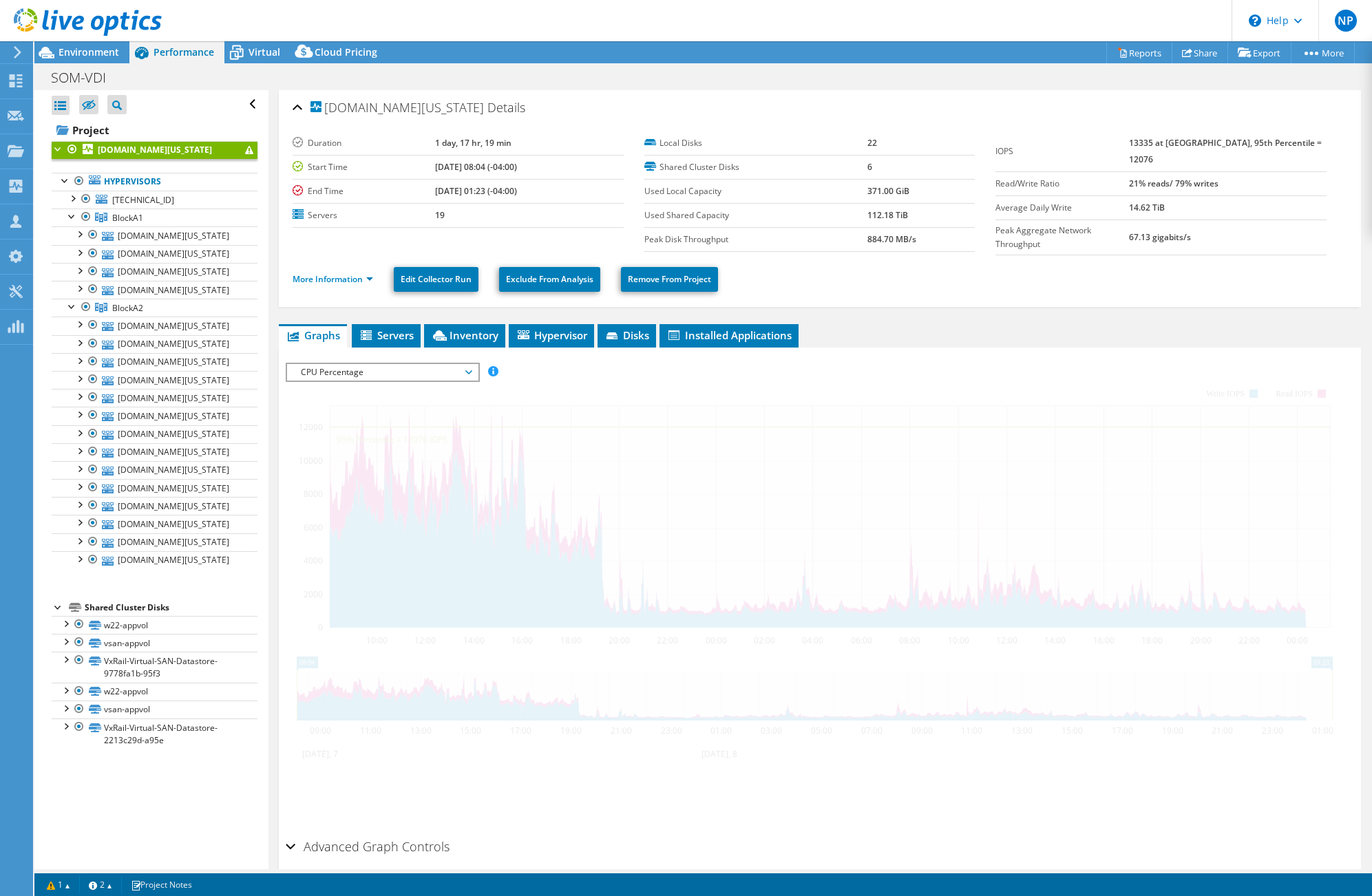
click at [345, 464] on div at bounding box center [819, 597] width 1068 height 470
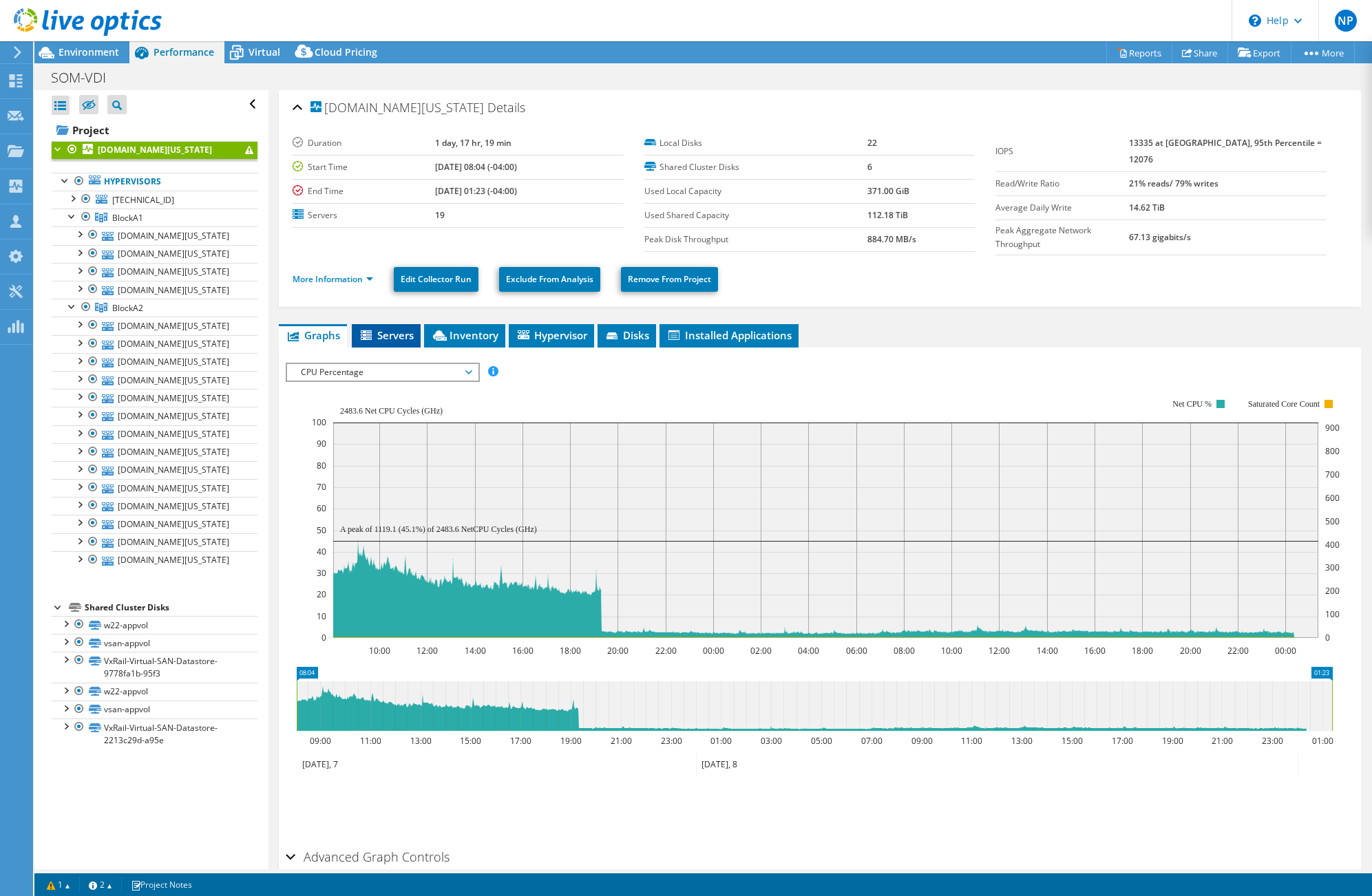
click at [387, 328] on span "Servers" at bounding box center [386, 335] width 55 height 14
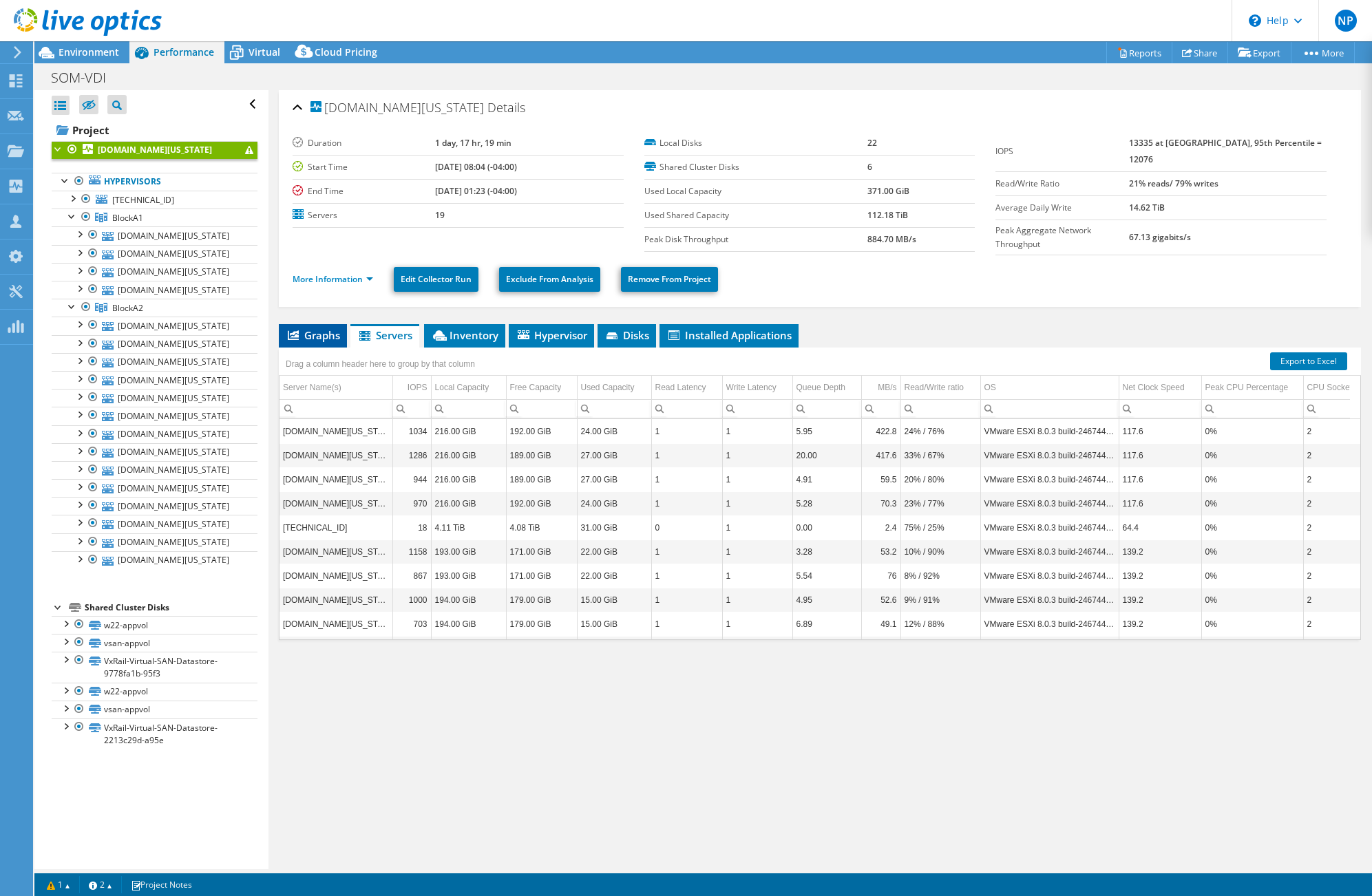
click at [311, 328] on span "Graphs" at bounding box center [313, 335] width 55 height 14
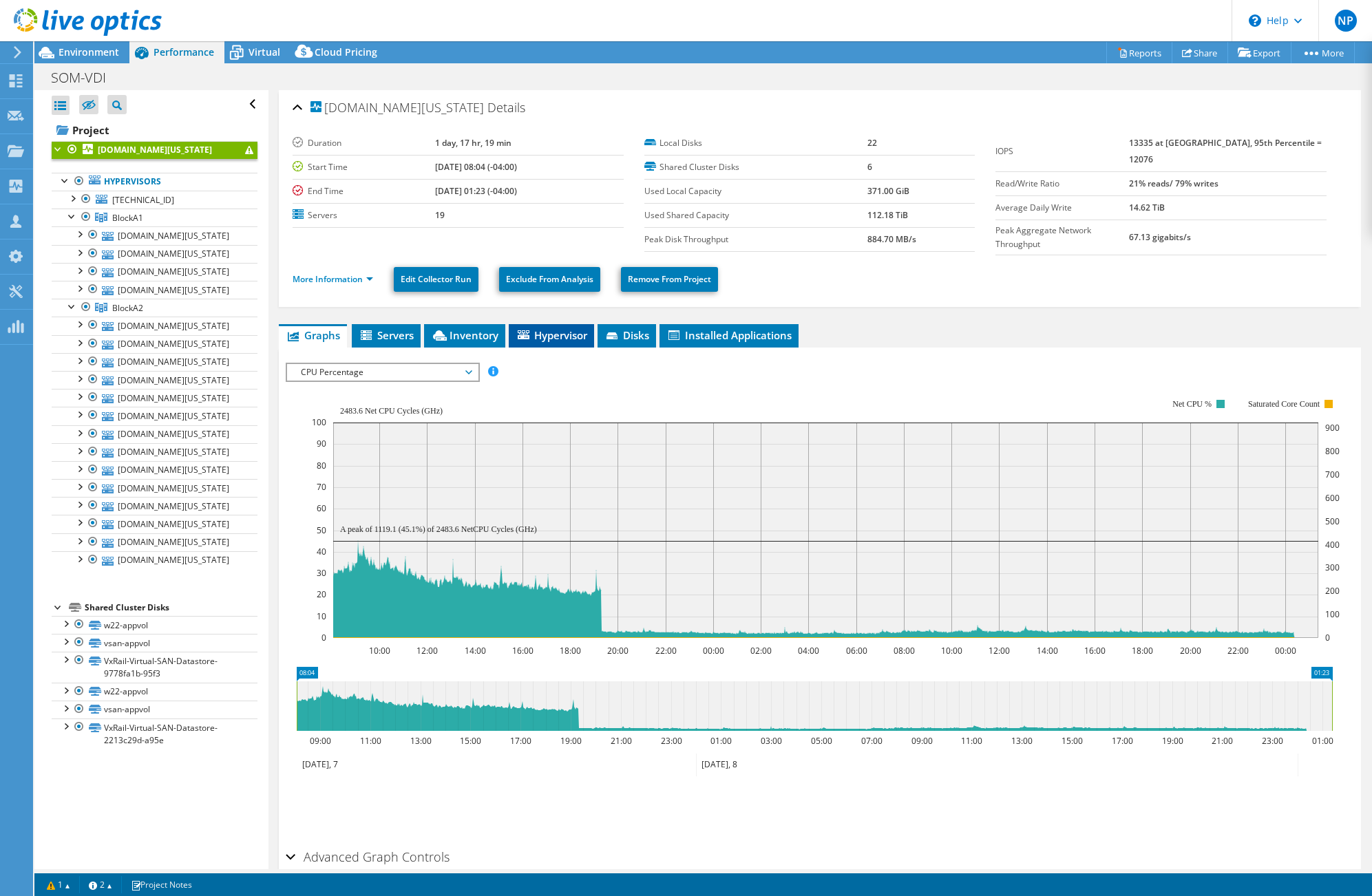
click at [560, 333] on span "Hypervisor" at bounding box center [551, 335] width 72 height 14
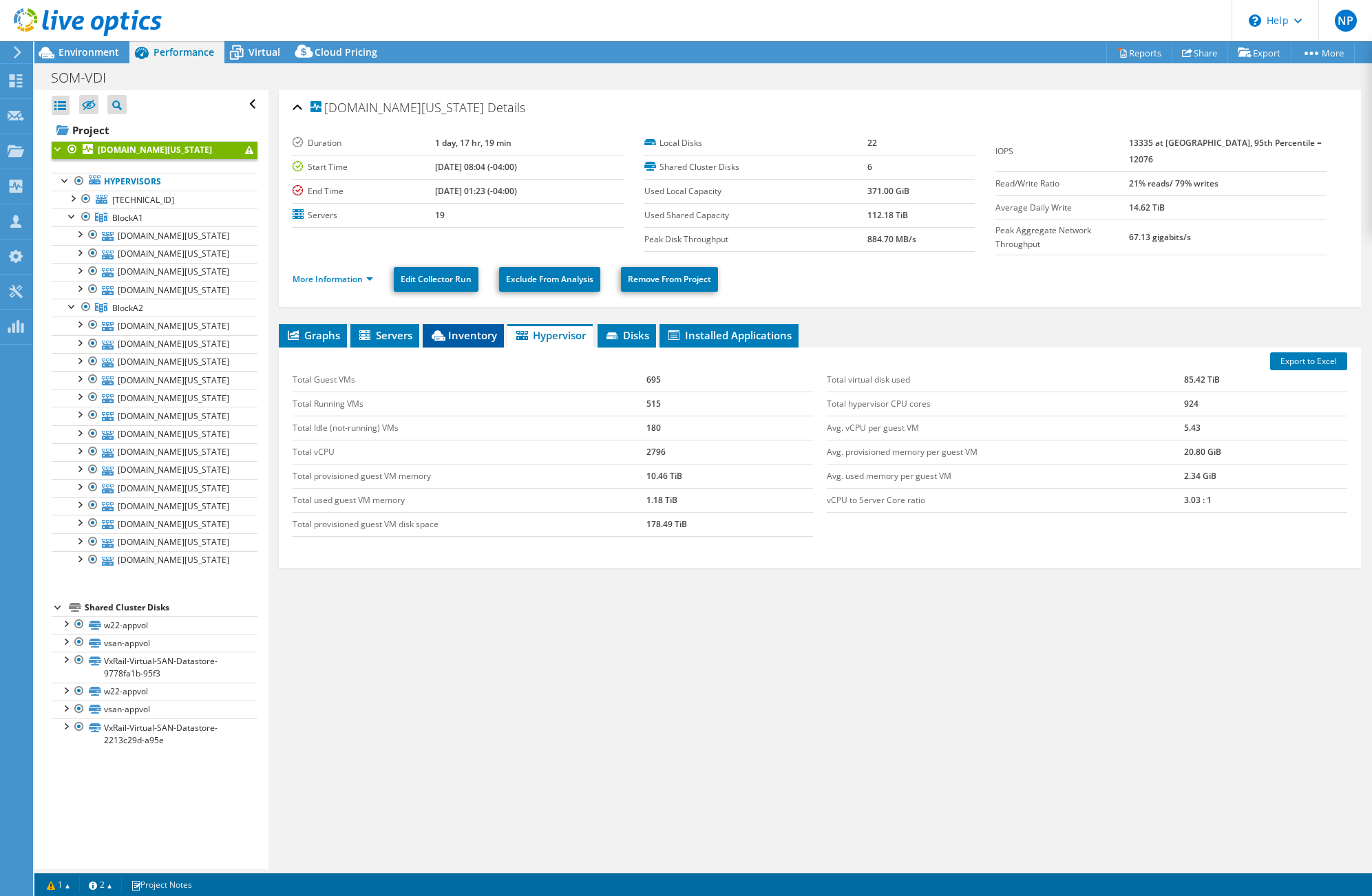
click at [468, 328] on span "Inventory" at bounding box center [463, 335] width 68 height 14
